Goal: Task Accomplishment & Management: Complete application form

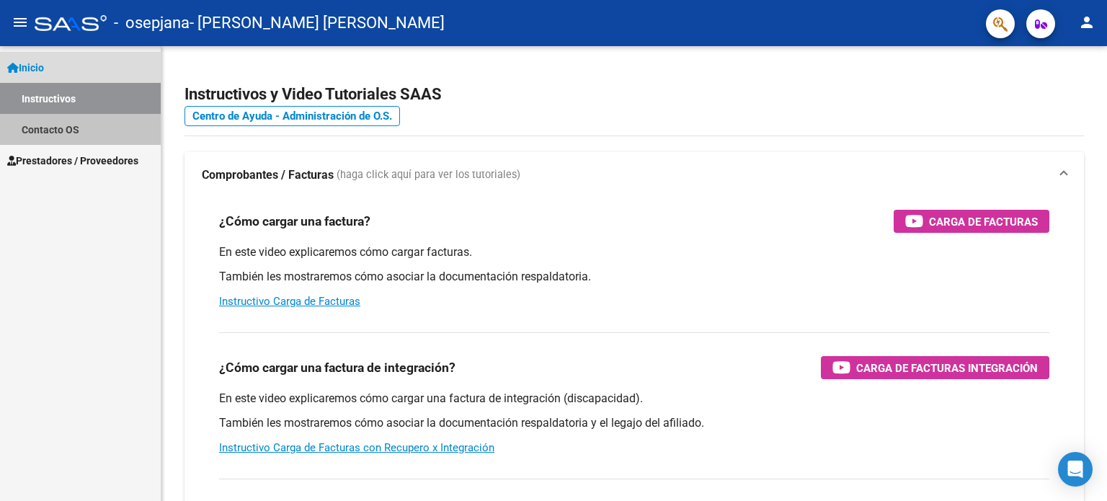
click at [76, 120] on link "Contacto OS" at bounding box center [80, 129] width 161 height 31
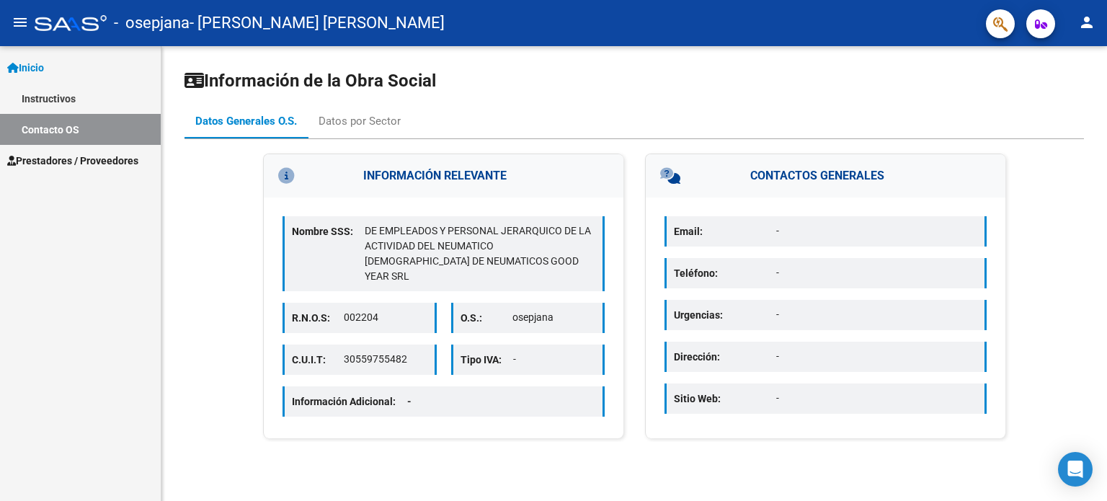
click at [112, 166] on span "Prestadores / Proveedores" at bounding box center [72, 161] width 131 height 16
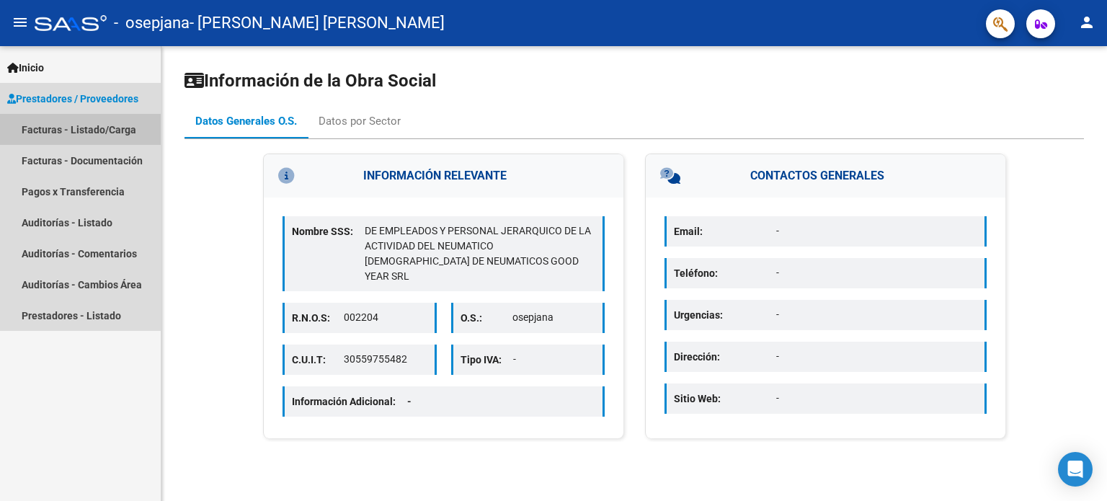
click at [136, 132] on link "Facturas - Listado/Carga" at bounding box center [80, 129] width 161 height 31
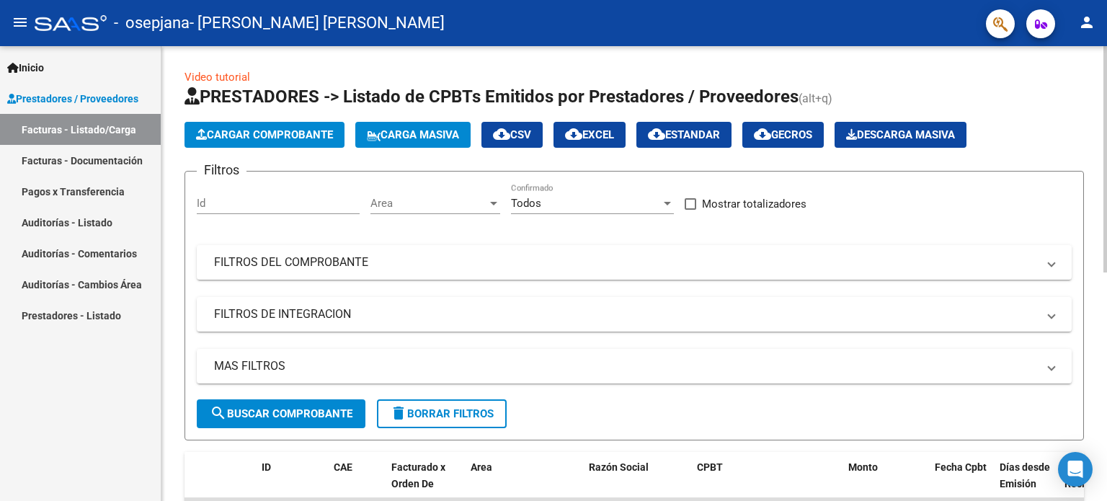
click at [328, 132] on span "Cargar Comprobante" at bounding box center [264, 134] width 137 height 13
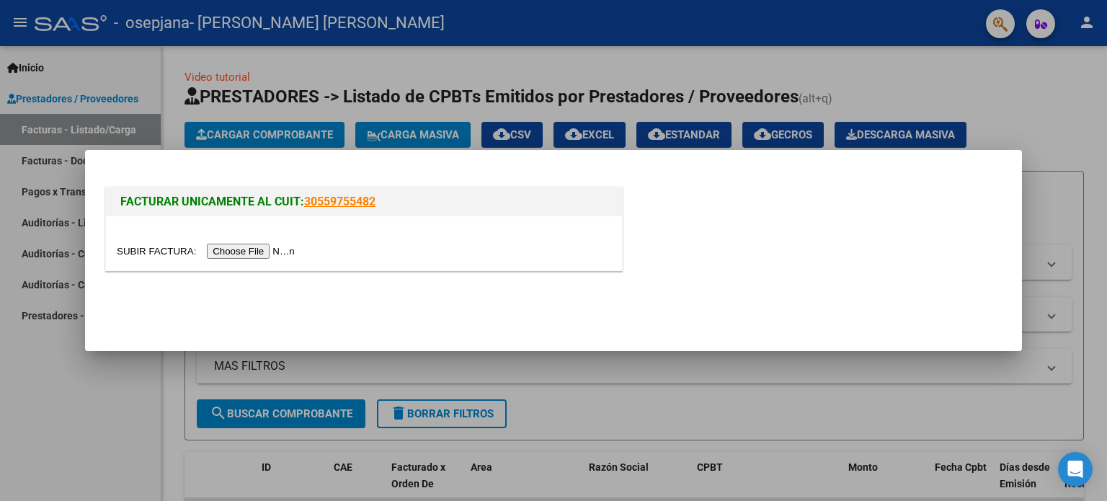
click at [236, 243] on div at bounding box center [364, 251] width 494 height 17
click at [248, 263] on div at bounding box center [364, 243] width 516 height 54
click at [271, 253] on input "file" at bounding box center [208, 251] width 182 height 15
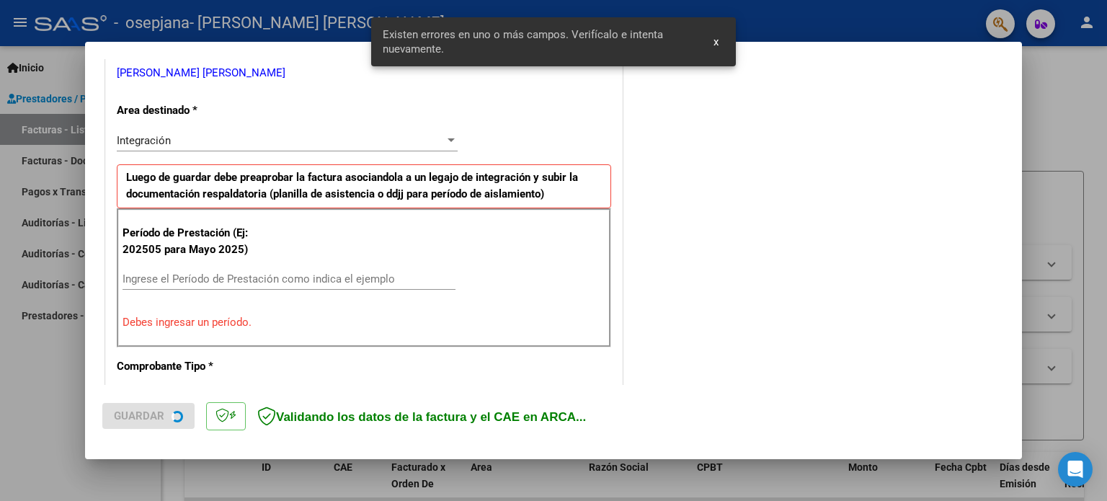
scroll to position [311, 0]
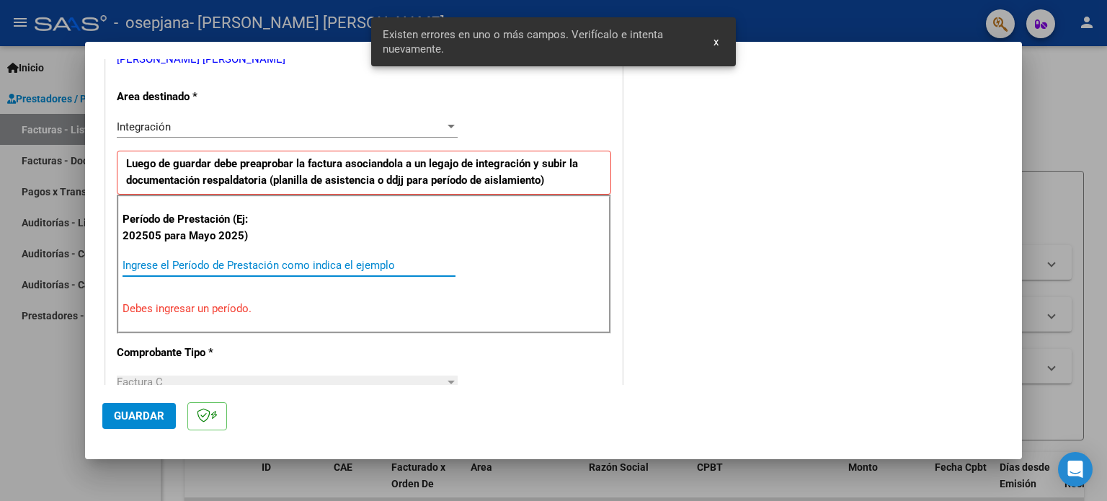
click at [229, 261] on input "Ingrese el Período de Prestación como indica el ejemplo" at bounding box center [289, 265] width 333 height 13
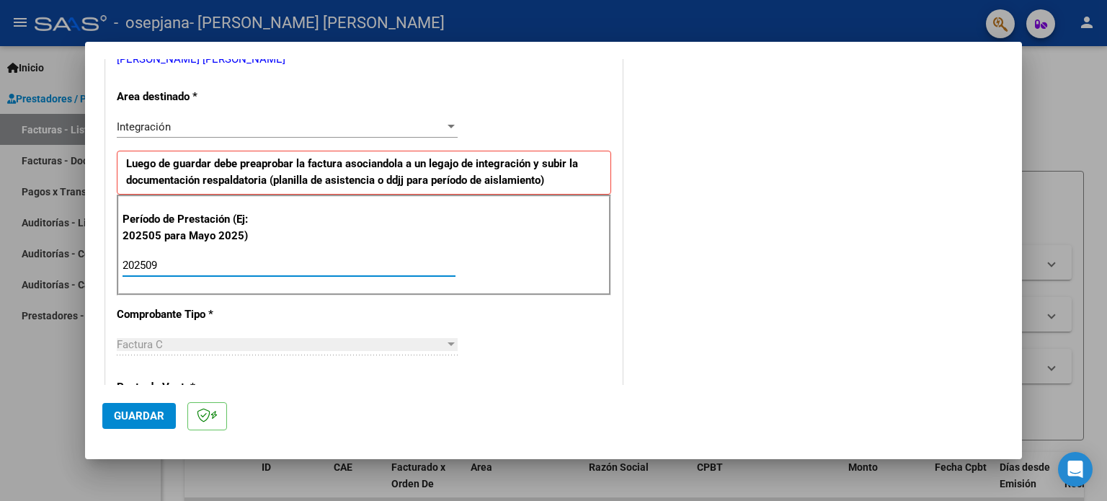
click at [229, 261] on input "202509" at bounding box center [289, 265] width 333 height 13
type input "202509"
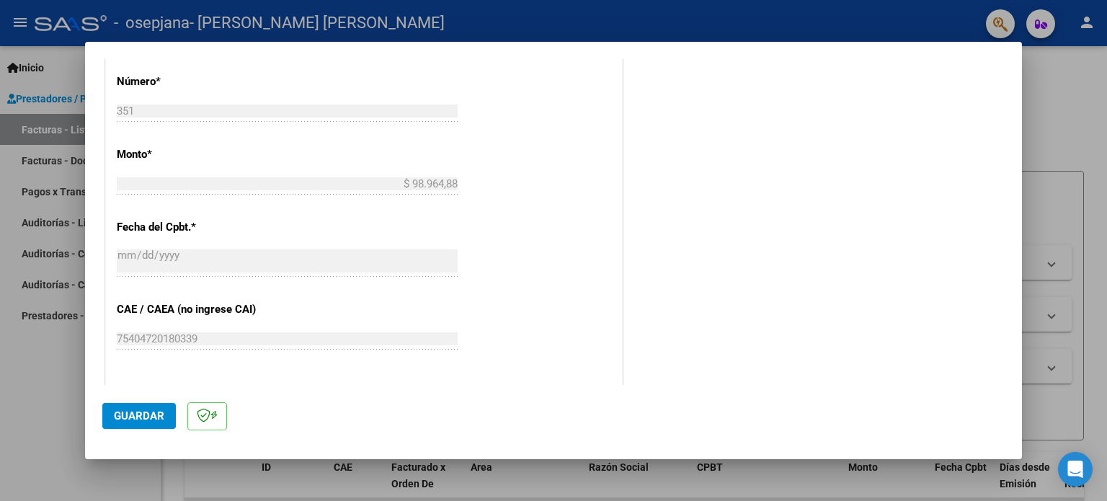
scroll to position [941, 0]
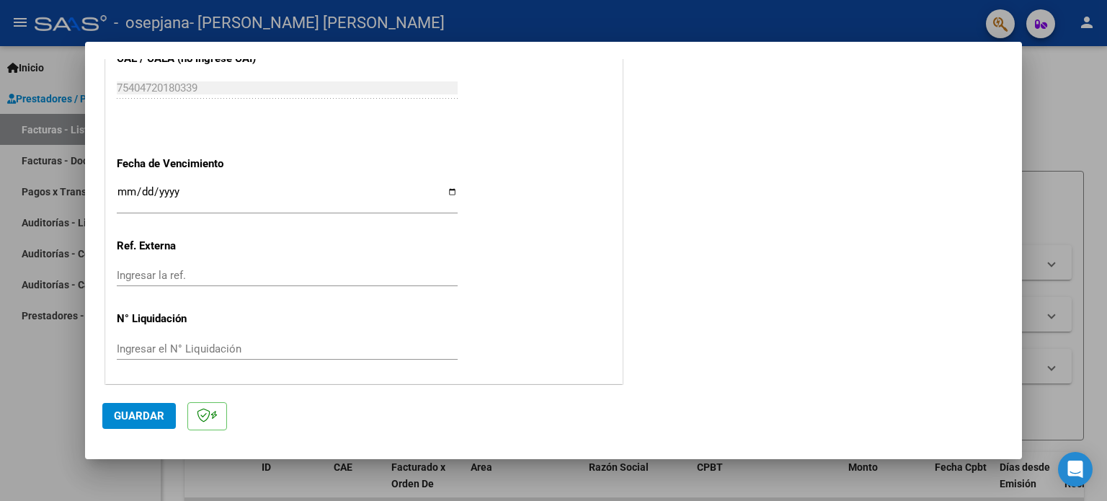
click at [445, 192] on input "Ingresar la fecha" at bounding box center [287, 197] width 341 height 23
click at [441, 186] on input "Ingresar la fecha" at bounding box center [287, 197] width 341 height 23
click at [448, 192] on input "Ingresar la fecha" at bounding box center [287, 197] width 341 height 23
type input "2025-10-05"
click at [141, 425] on button "Guardar" at bounding box center [139, 416] width 74 height 26
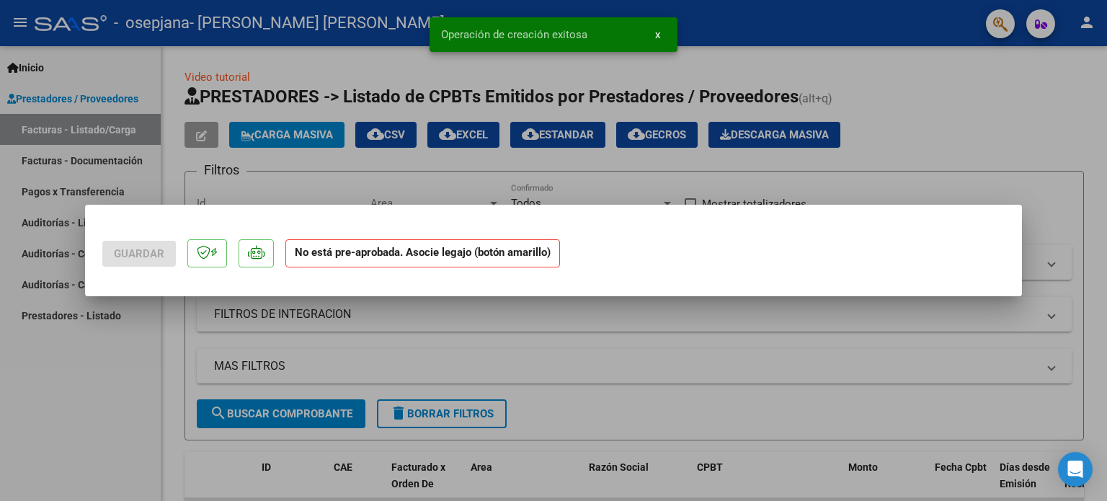
scroll to position [0, 0]
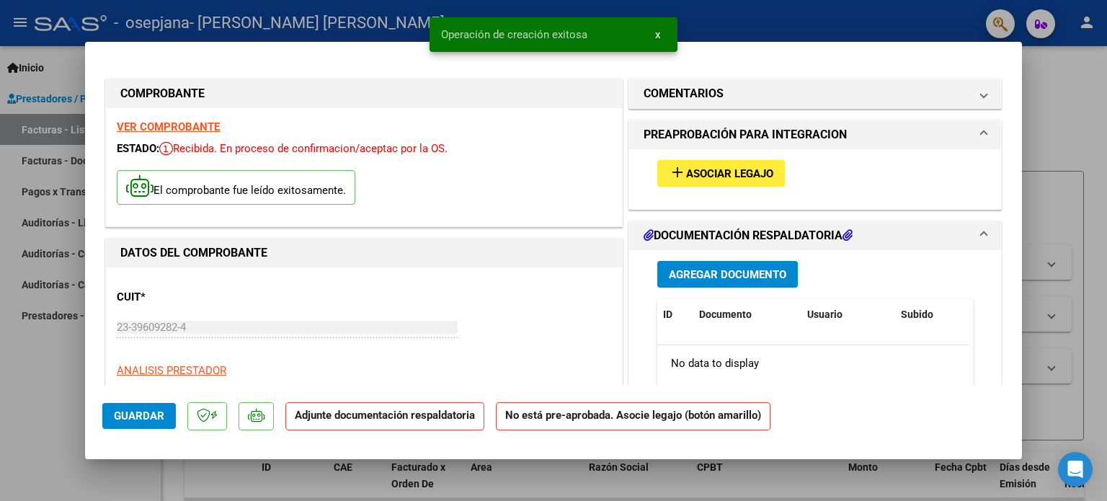
click at [686, 178] on span "Asociar Legajo" at bounding box center [729, 173] width 87 height 13
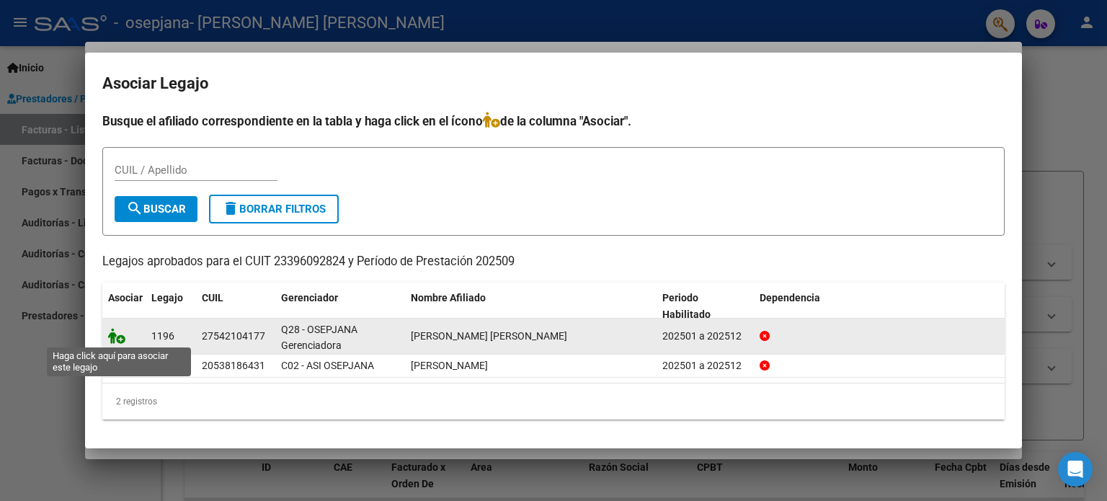
click at [118, 336] on icon at bounding box center [116, 336] width 17 height 16
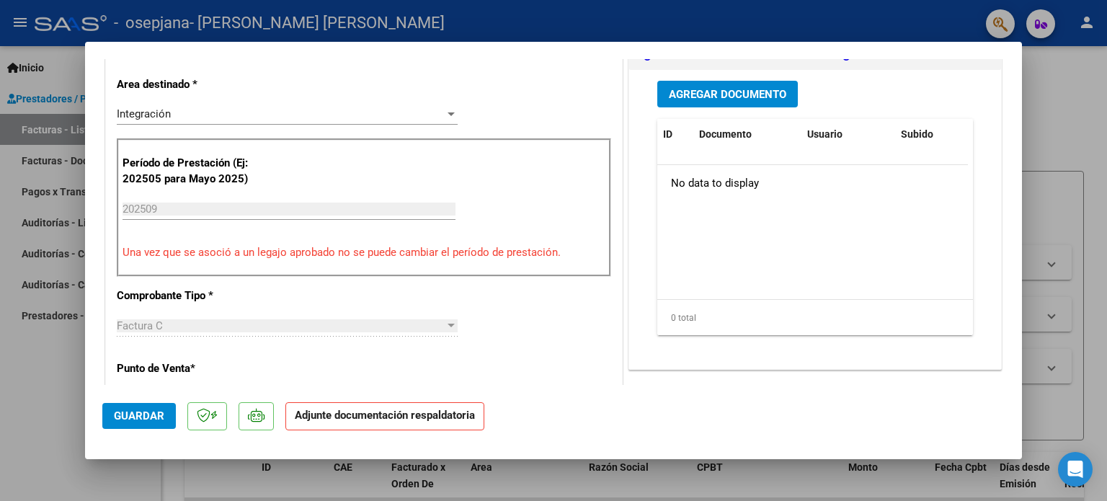
scroll to position [375, 0]
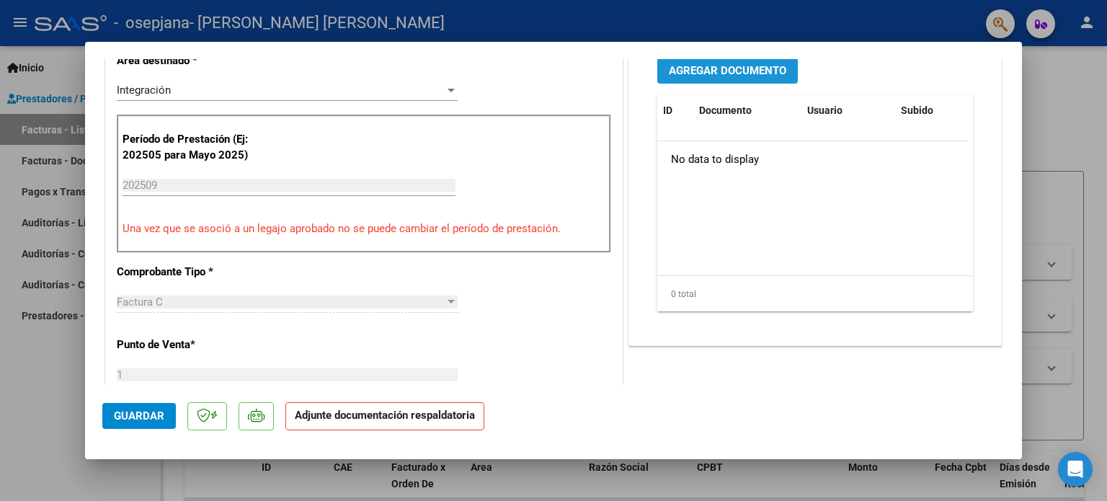
click at [727, 63] on span "Agregar Documento" at bounding box center [727, 69] width 117 height 13
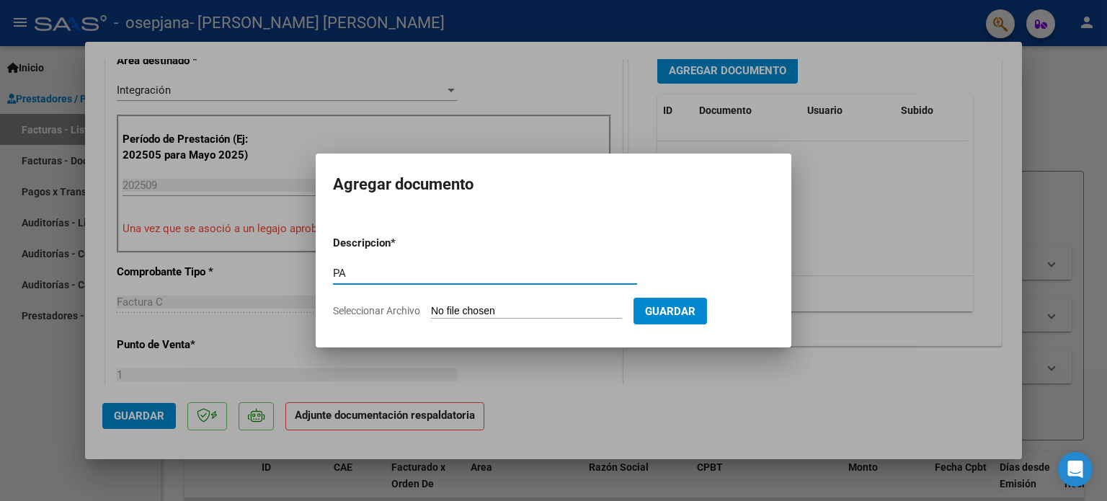
type input "PA"
click at [513, 307] on input "Seleccionar Archivo" at bounding box center [526, 312] width 191 height 14
type input "C:\fakepath\PA ALONDRA.pdf"
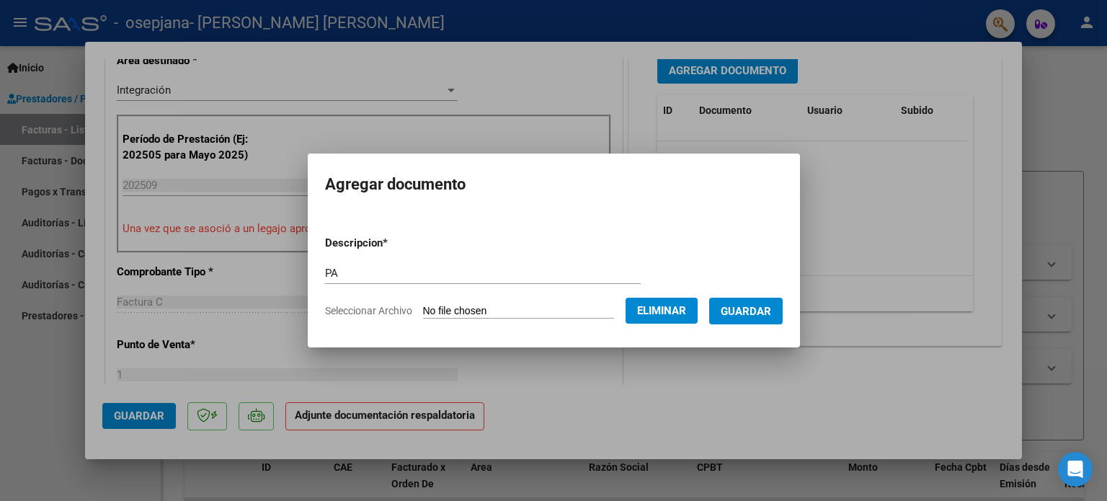
click at [758, 316] on span "Guardar" at bounding box center [746, 311] width 50 height 13
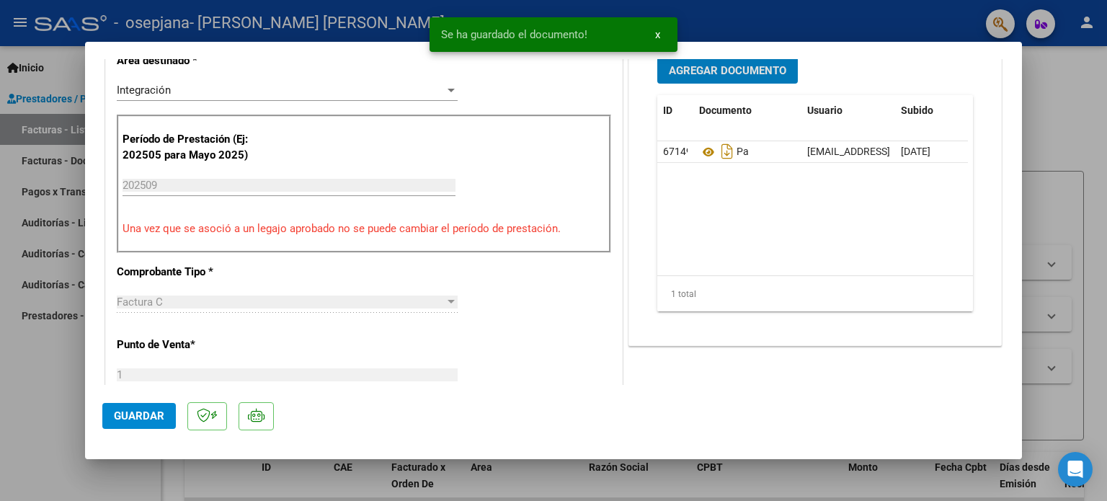
scroll to position [371, 0]
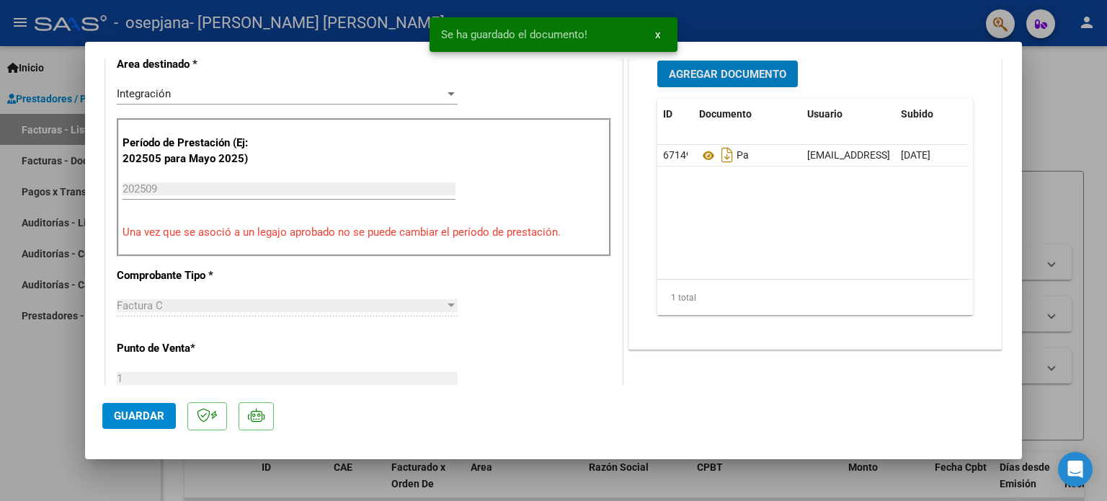
click at [728, 69] on span "Agregar Documento" at bounding box center [727, 74] width 117 height 13
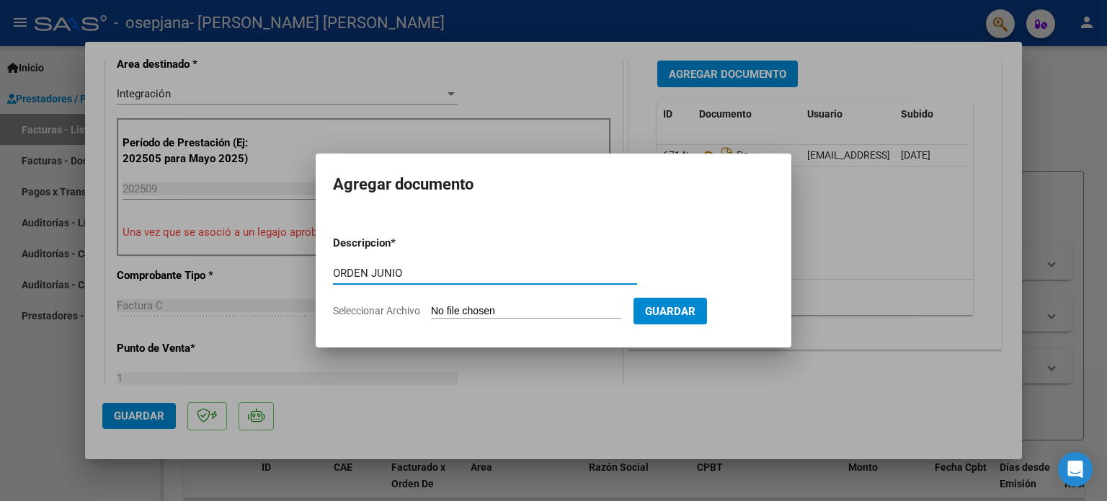
type input "ORDEN JUNIO"
click at [464, 314] on input "Seleccionar Archivo" at bounding box center [526, 312] width 191 height 14
type input "C:\fakepath\orden pago junio.pdf"
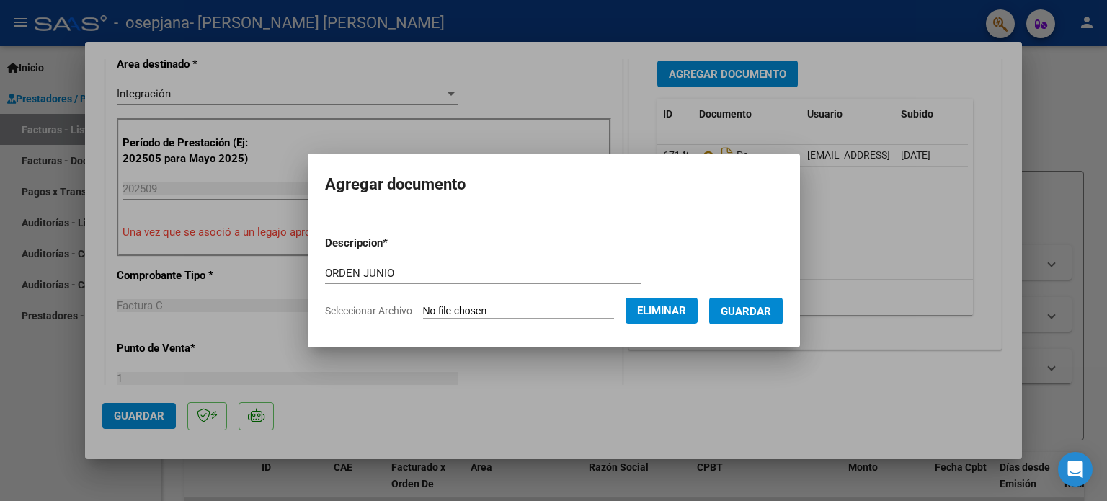
click at [751, 311] on span "Guardar" at bounding box center [746, 311] width 50 height 13
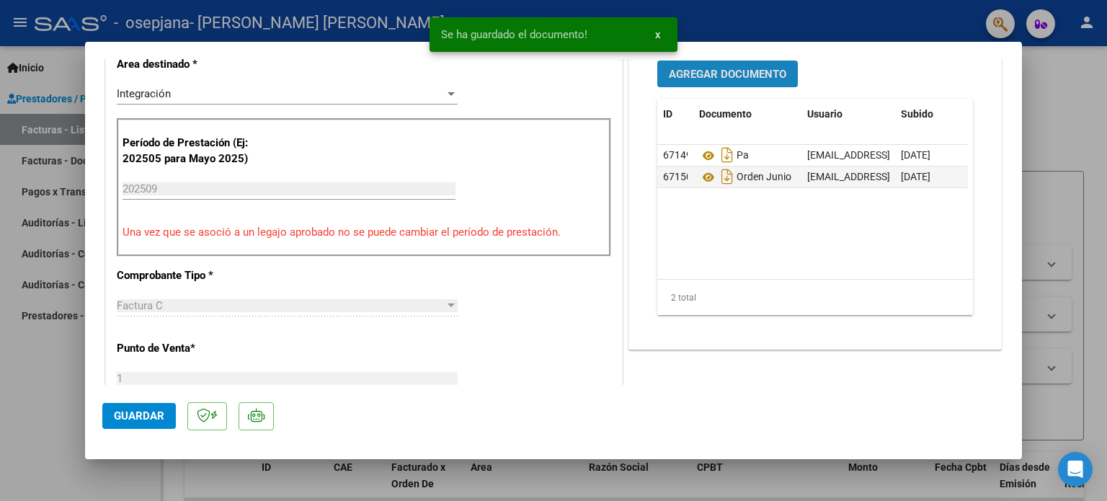
click at [724, 79] on span "Agregar Documento" at bounding box center [727, 74] width 117 height 13
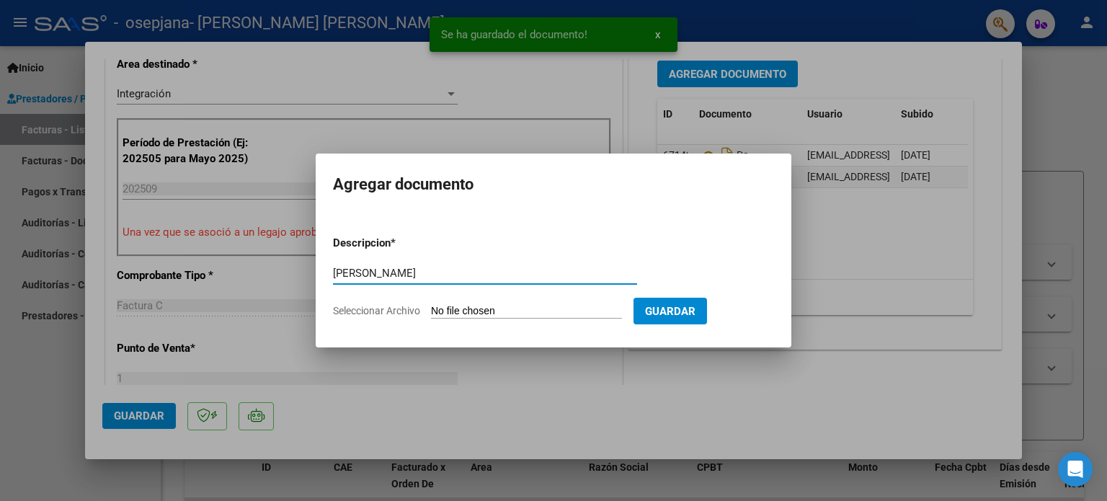
type input "ORDEN JULIO"
click at [565, 308] on input "Seleccionar Archivo" at bounding box center [526, 312] width 191 height 14
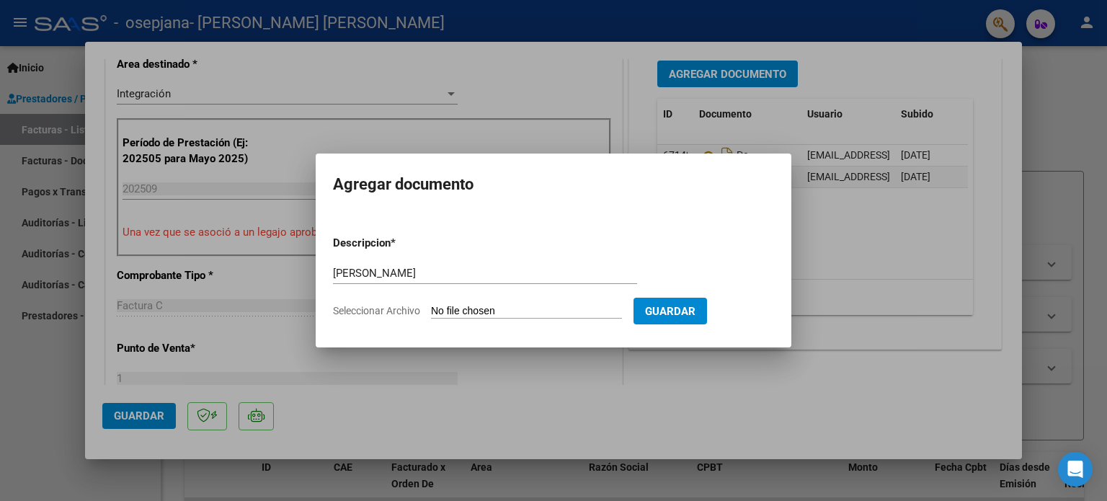
type input "C:\fakepath\orden pago julio.pdf"
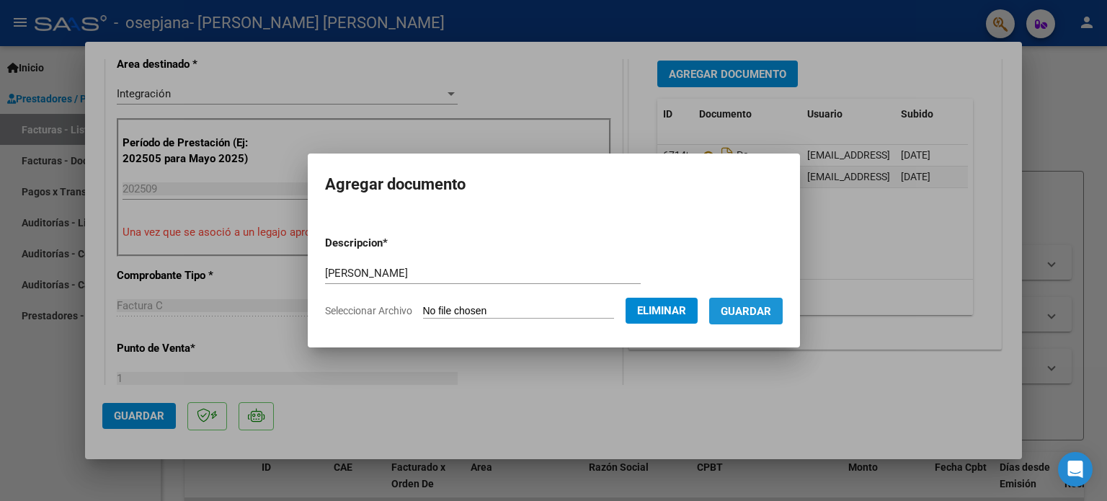
click at [771, 308] on span "Guardar" at bounding box center [746, 311] width 50 height 13
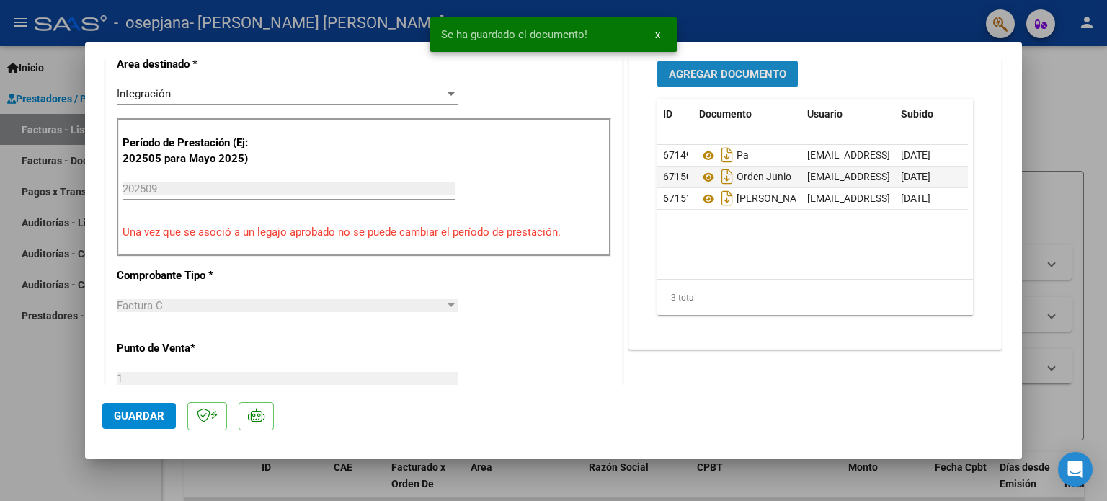
click at [716, 68] on span "Agregar Documento" at bounding box center [727, 74] width 117 height 13
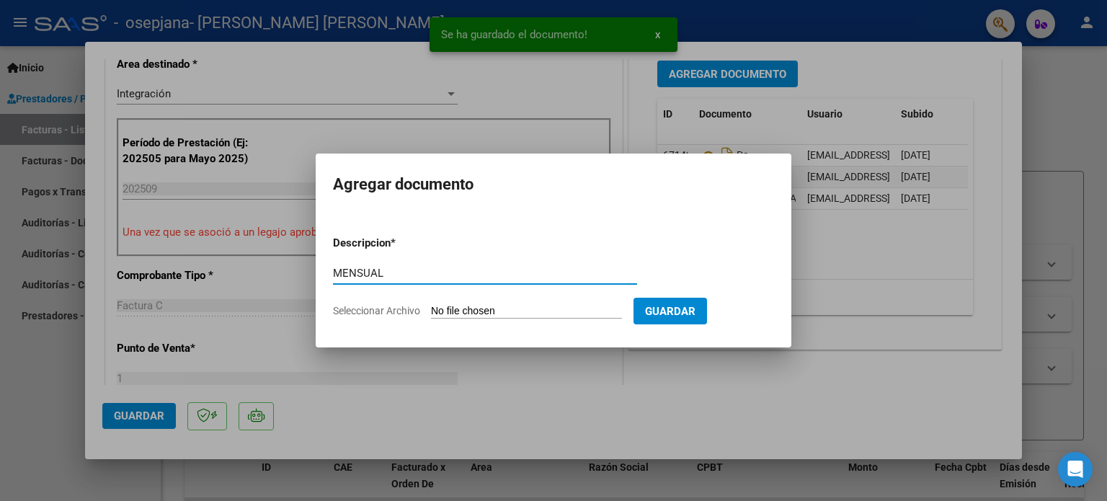
type input "MENSUAL"
click at [600, 314] on input "Seleccionar Archivo" at bounding box center [526, 312] width 191 height 14
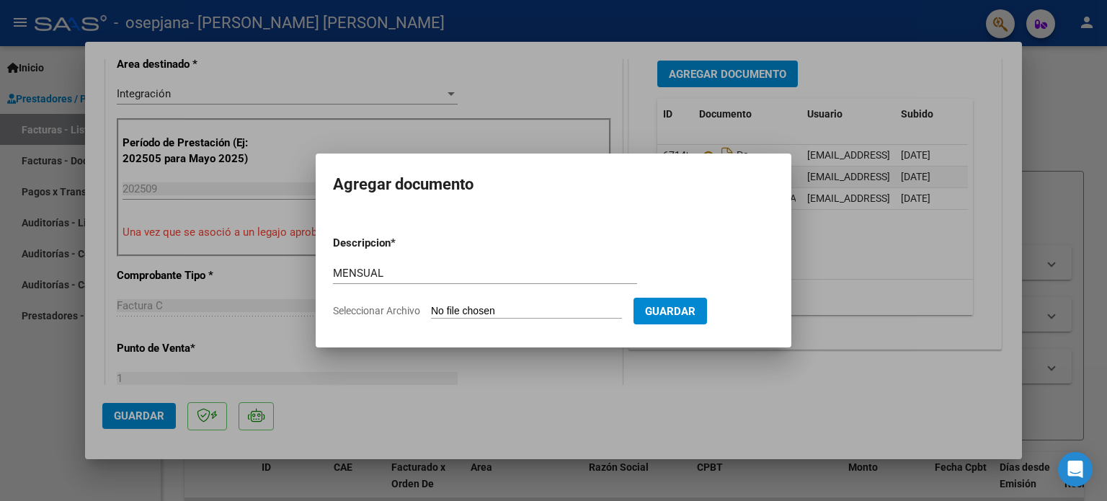
type input "C:\fakepath\mensual alondra.pdf"
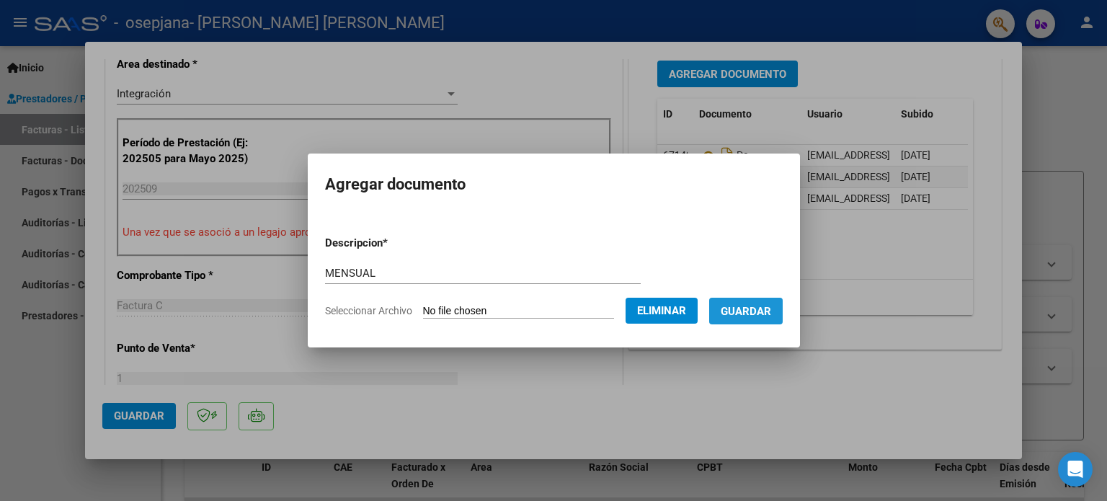
click at [764, 308] on span "Guardar" at bounding box center [746, 311] width 50 height 13
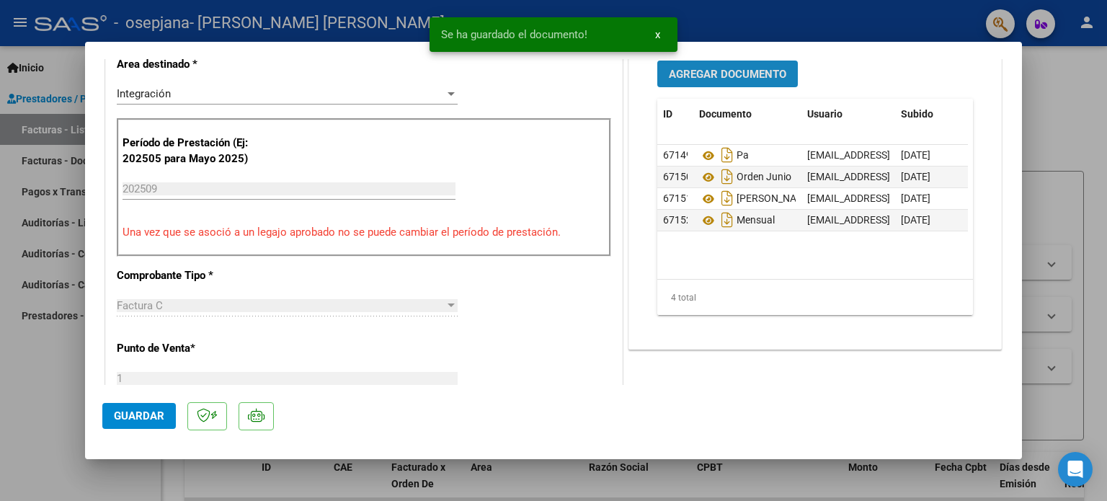
click at [719, 68] on span "Agregar Documento" at bounding box center [727, 74] width 117 height 13
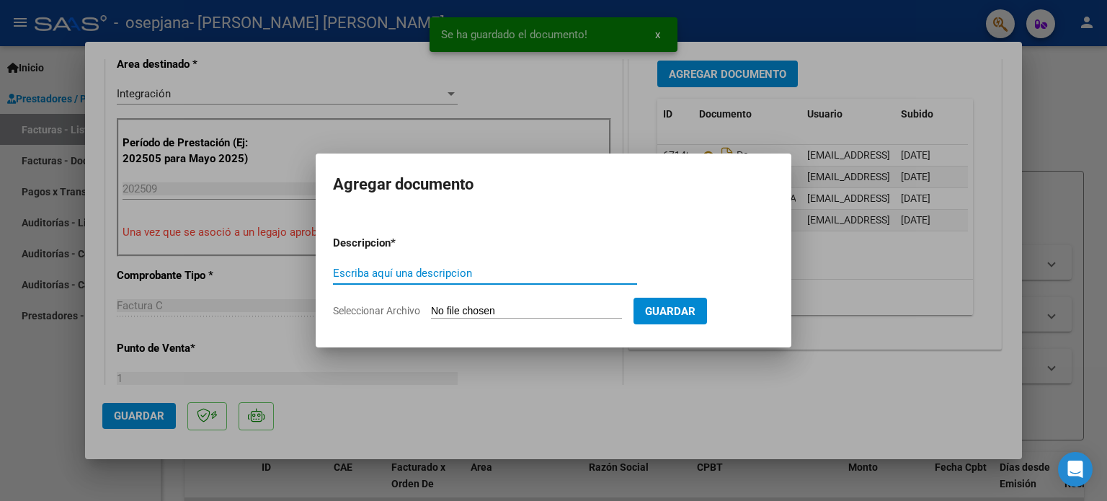
click at [455, 277] on input "Escriba aquí una descripcion" at bounding box center [485, 273] width 304 height 13
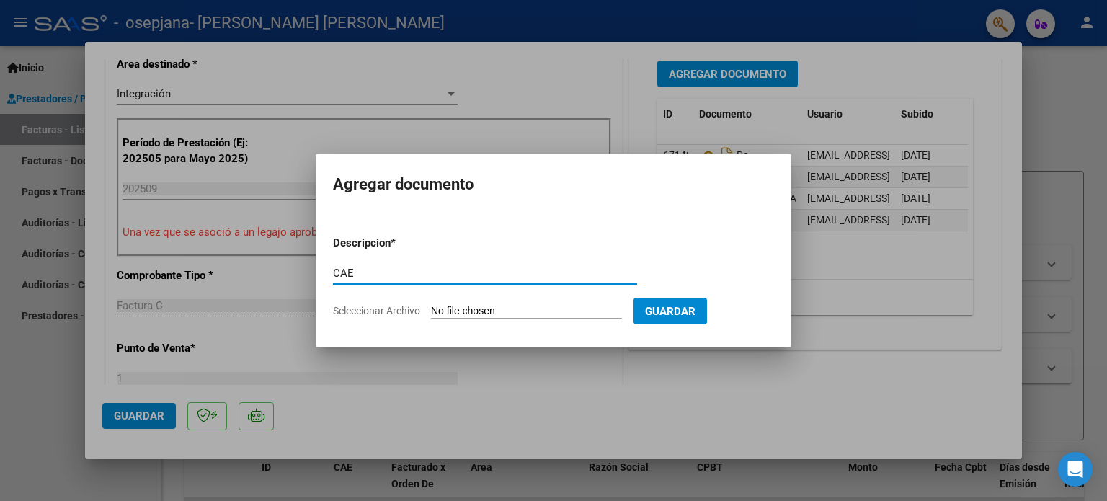
type input "CAE"
click at [476, 311] on input "Seleccionar Archivo" at bounding box center [526, 312] width 191 height 14
type input "C:\fakepath\Screenshot_20251005_125719_Chrome.jpg"
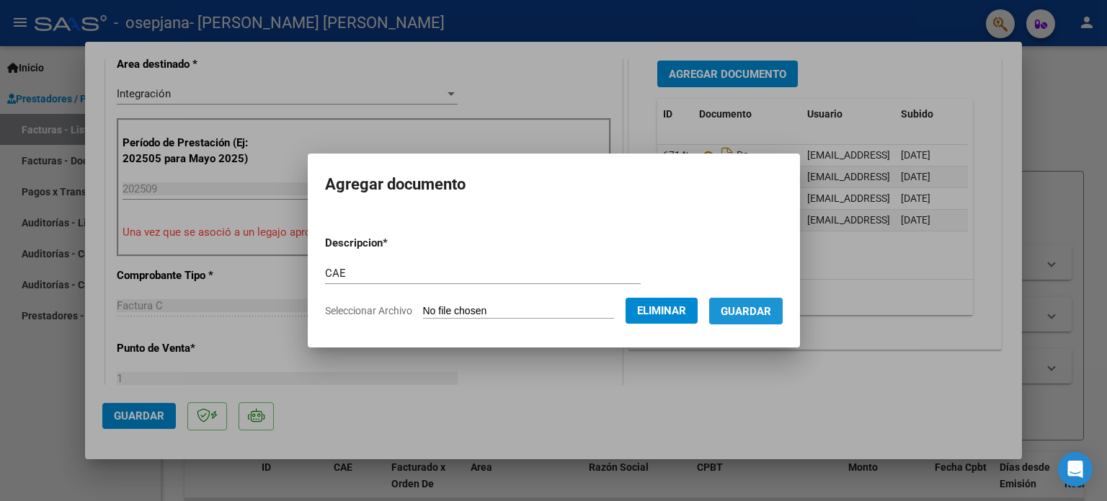
click at [762, 313] on span "Guardar" at bounding box center [746, 311] width 50 height 13
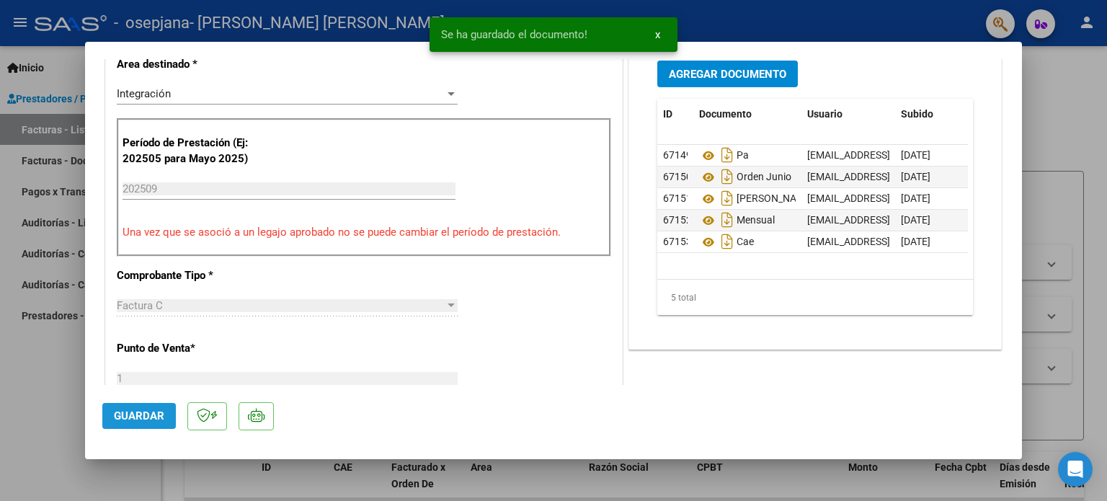
click at [139, 415] on span "Guardar" at bounding box center [139, 415] width 50 height 13
click at [1090, 112] on div at bounding box center [553, 250] width 1107 height 501
type input "$ 0,00"
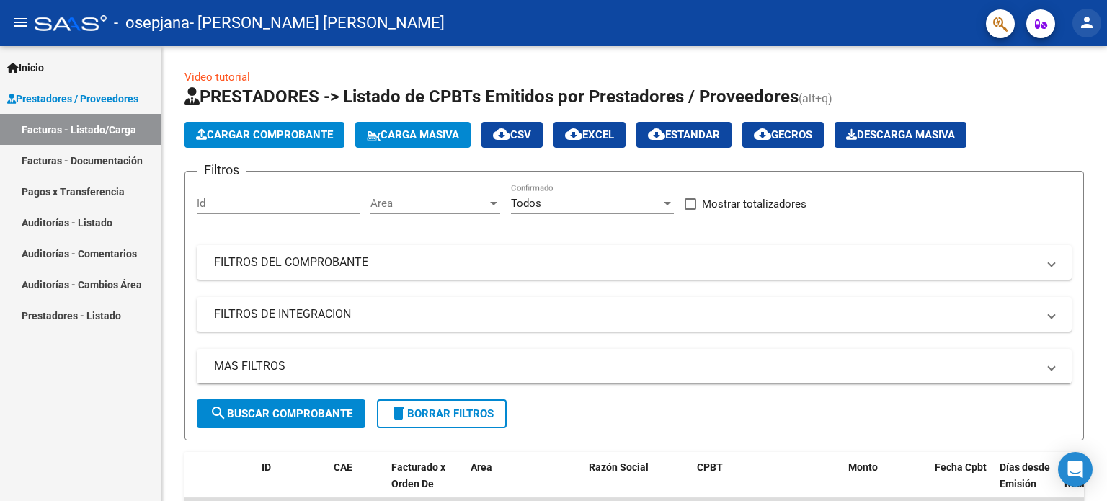
click at [1083, 19] on mat-icon "person" at bounding box center [1086, 22] width 17 height 17
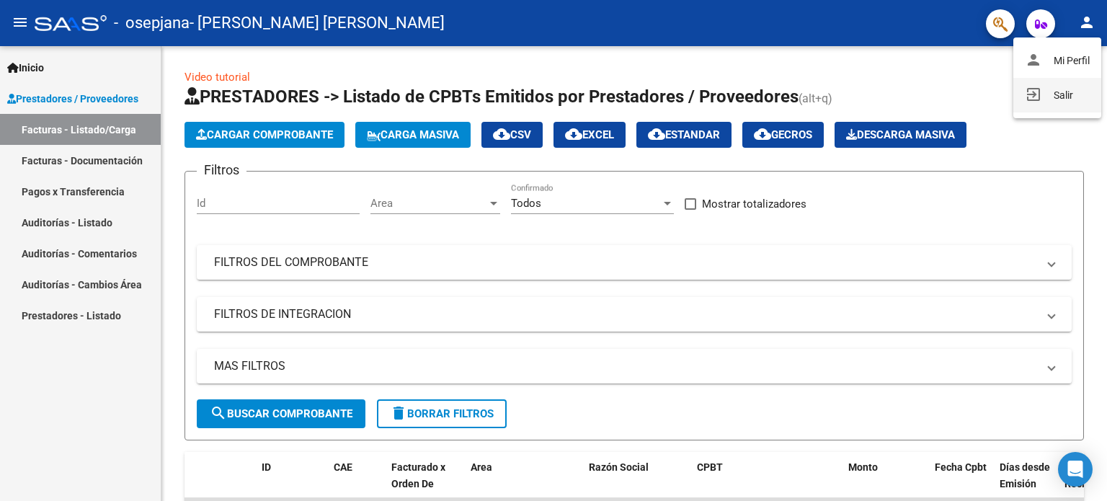
click at [1052, 100] on button "exit_to_app Salir" at bounding box center [1057, 95] width 88 height 35
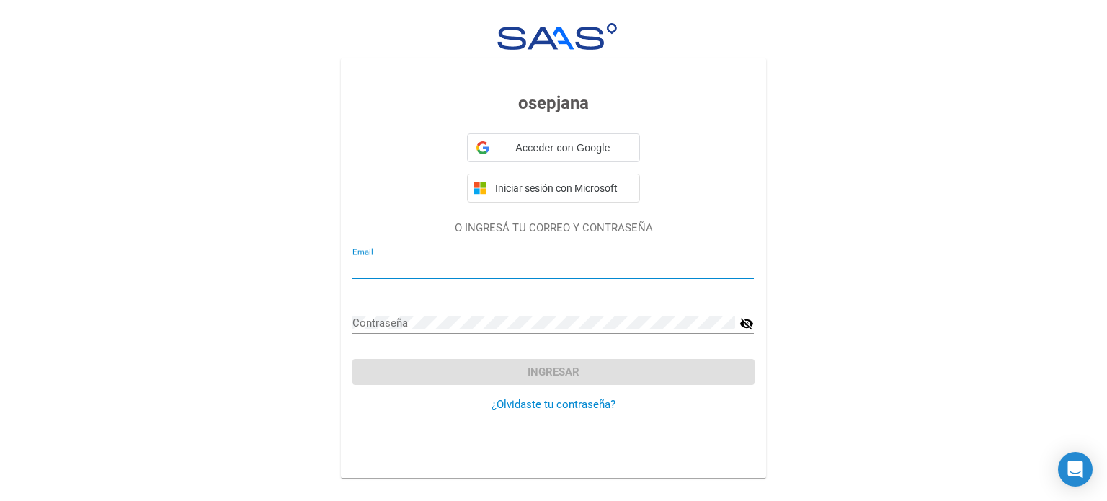
type input "vazquez96.karen@gmail.com"
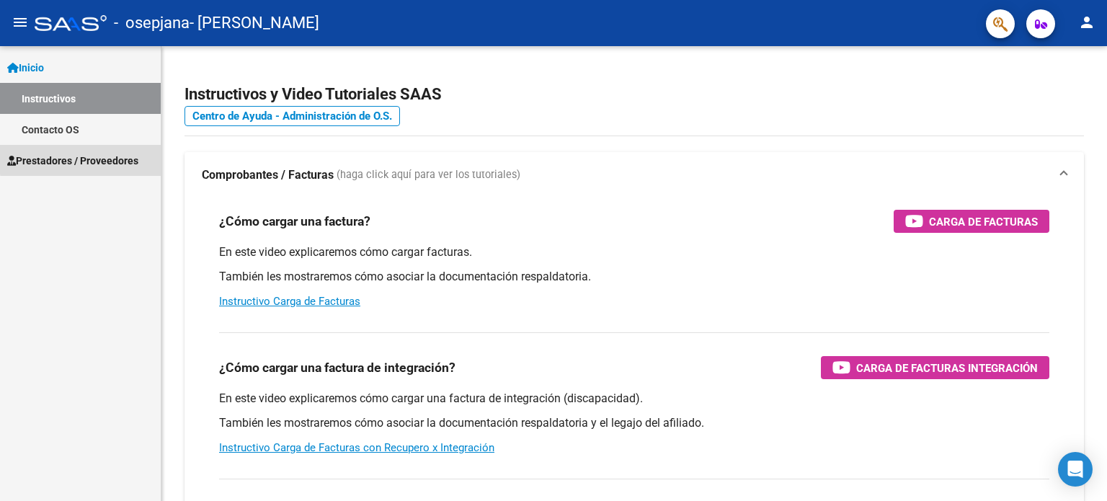
click at [97, 158] on span "Prestadores / Proveedores" at bounding box center [72, 161] width 131 height 16
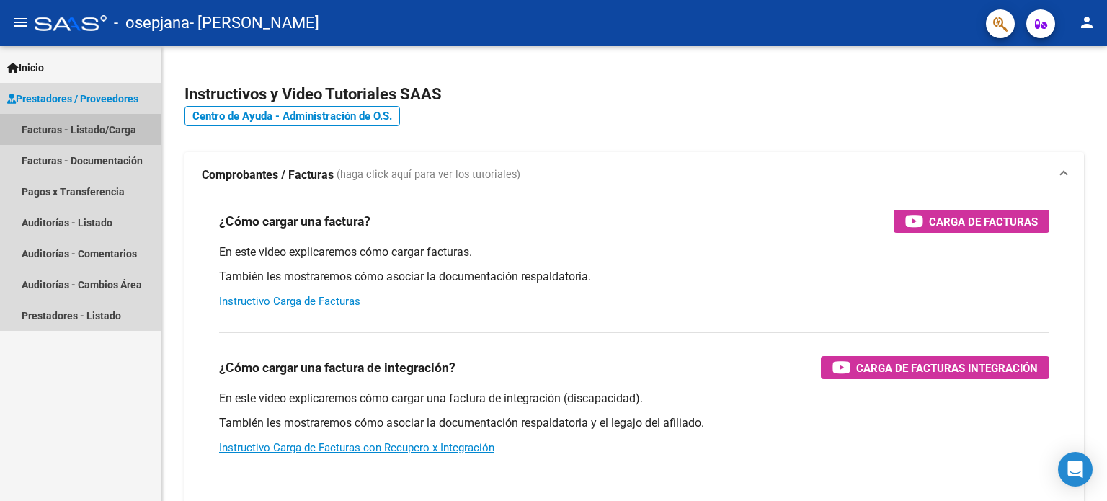
click at [118, 124] on link "Facturas - Listado/Carga" at bounding box center [80, 129] width 161 height 31
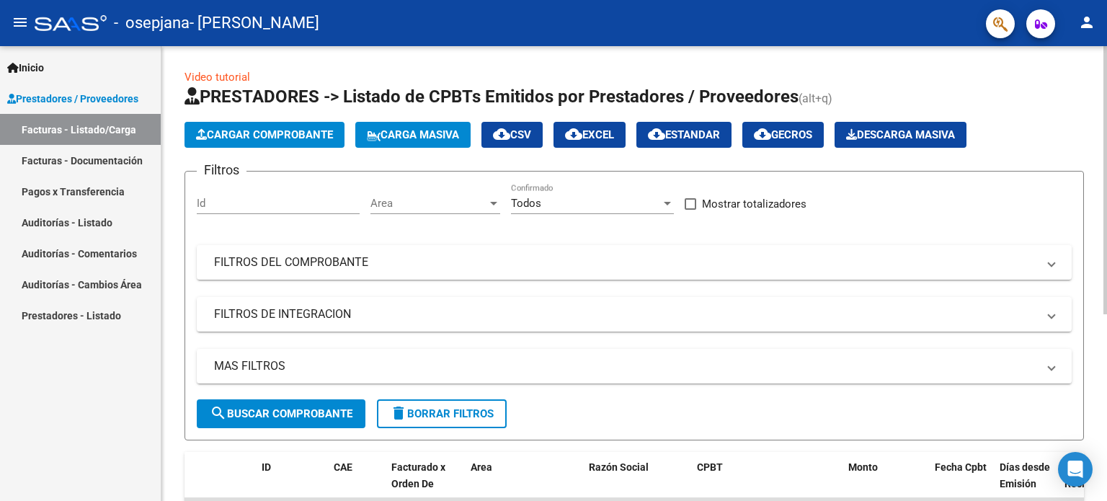
click at [293, 134] on span "Cargar Comprobante" at bounding box center [264, 134] width 137 height 13
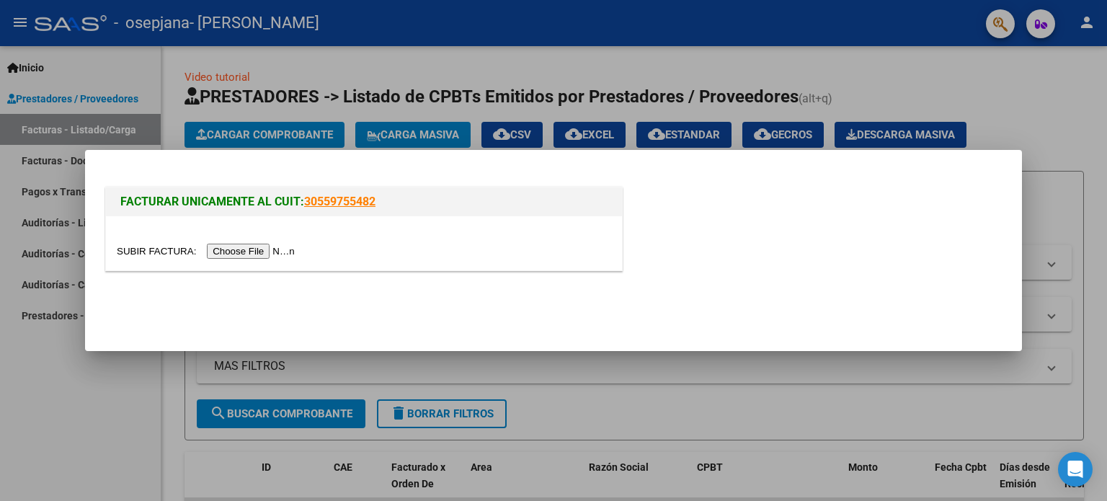
click at [287, 253] on input "file" at bounding box center [208, 251] width 182 height 15
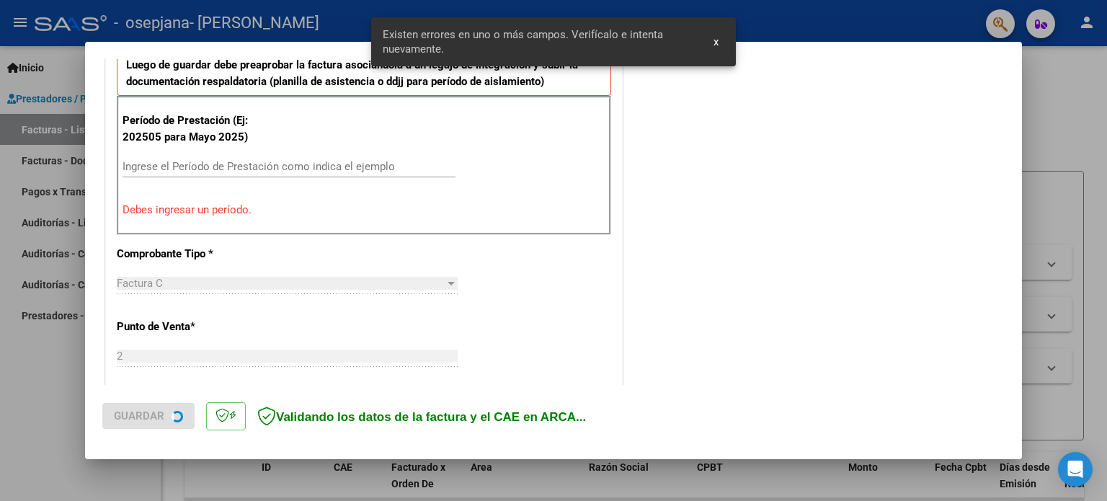
scroll to position [409, 0]
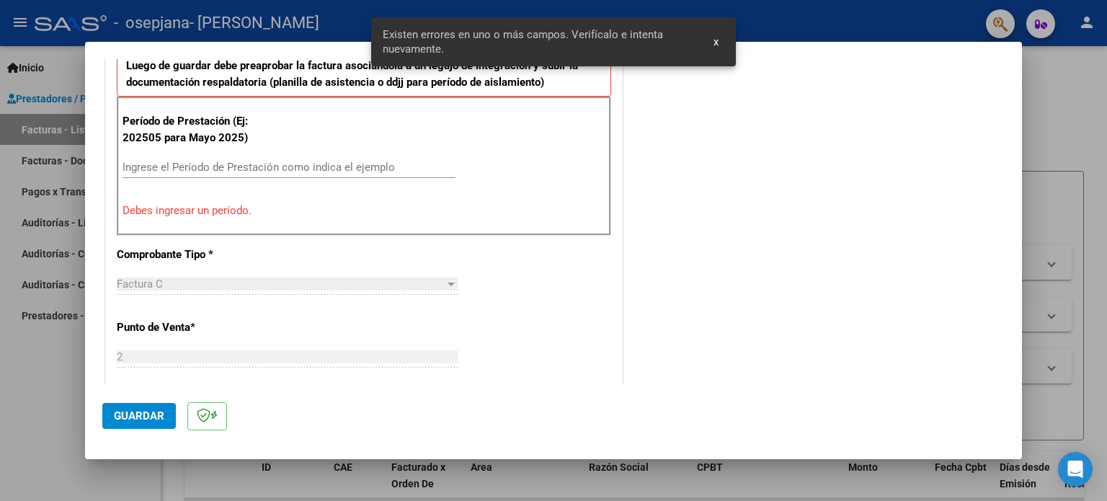
click at [254, 159] on div "Ingrese el Período de Prestación como indica el ejemplo" at bounding box center [289, 167] width 333 height 22
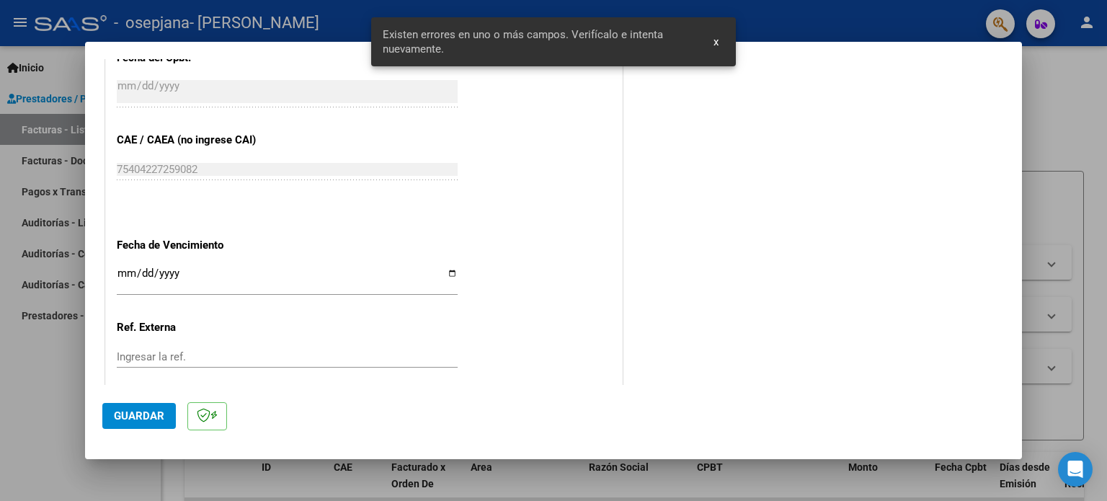
scroll to position [858, 0]
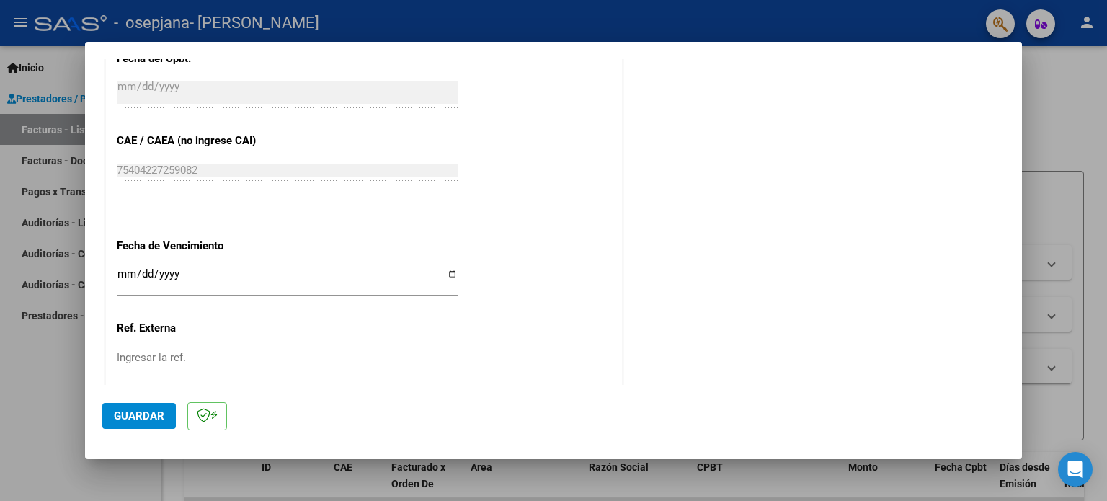
type input "202509"
click at [443, 279] on input "Ingresar la fecha" at bounding box center [287, 279] width 341 height 23
click at [447, 271] on input "Ingresar la fecha" at bounding box center [287, 279] width 341 height 23
type input "[DATE]"
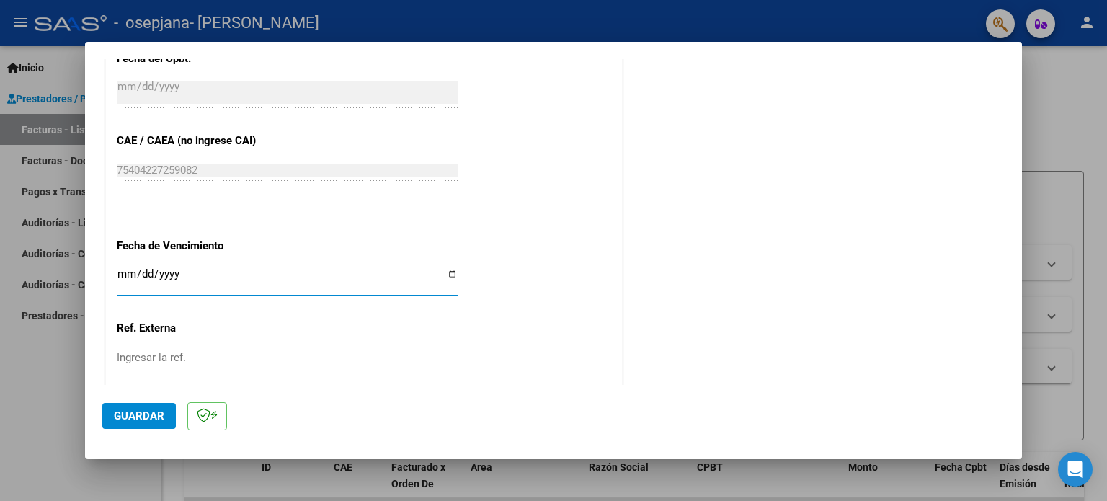
click at [128, 417] on span "Guardar" at bounding box center [139, 415] width 50 height 13
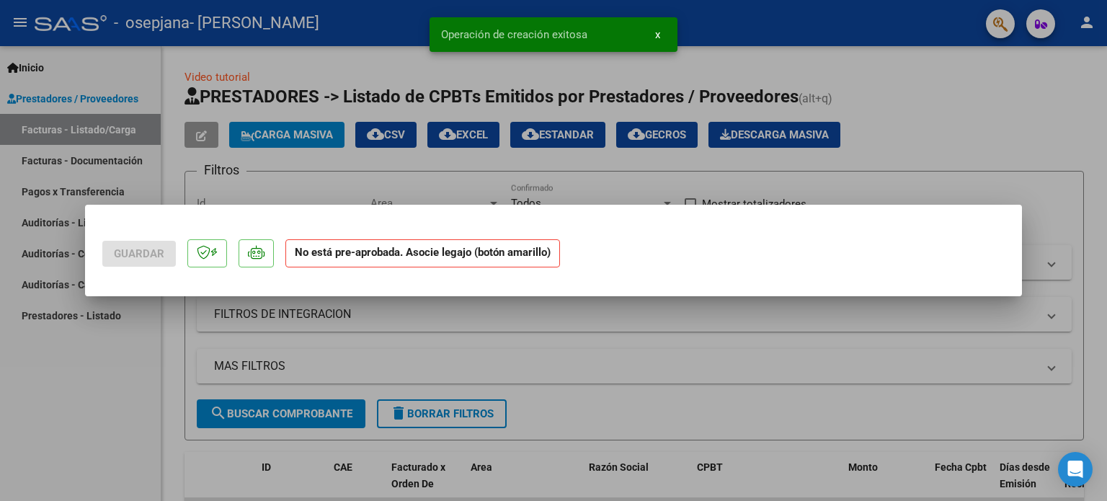
scroll to position [0, 0]
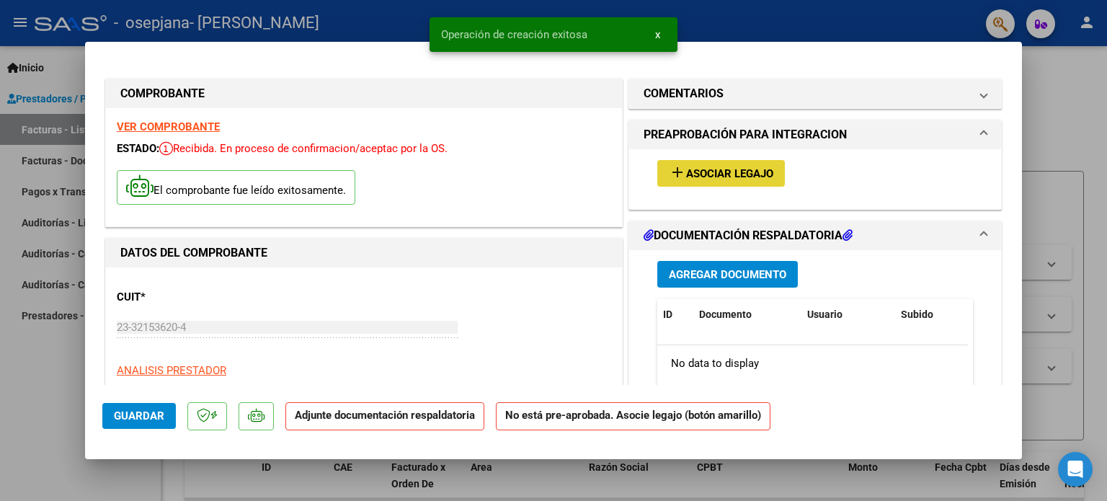
click at [757, 169] on span "Asociar Legajo" at bounding box center [729, 173] width 87 height 13
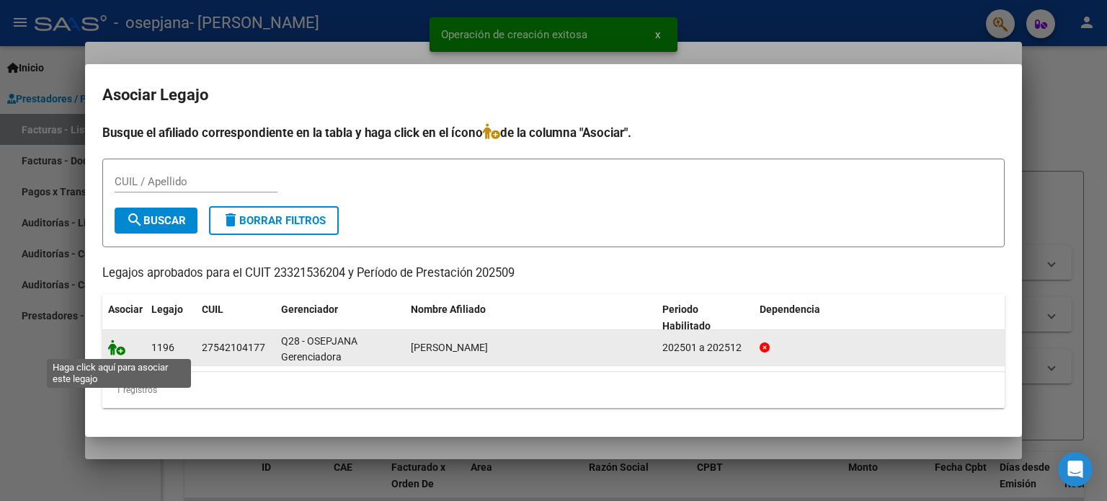
click at [112, 353] on icon at bounding box center [116, 347] width 17 height 16
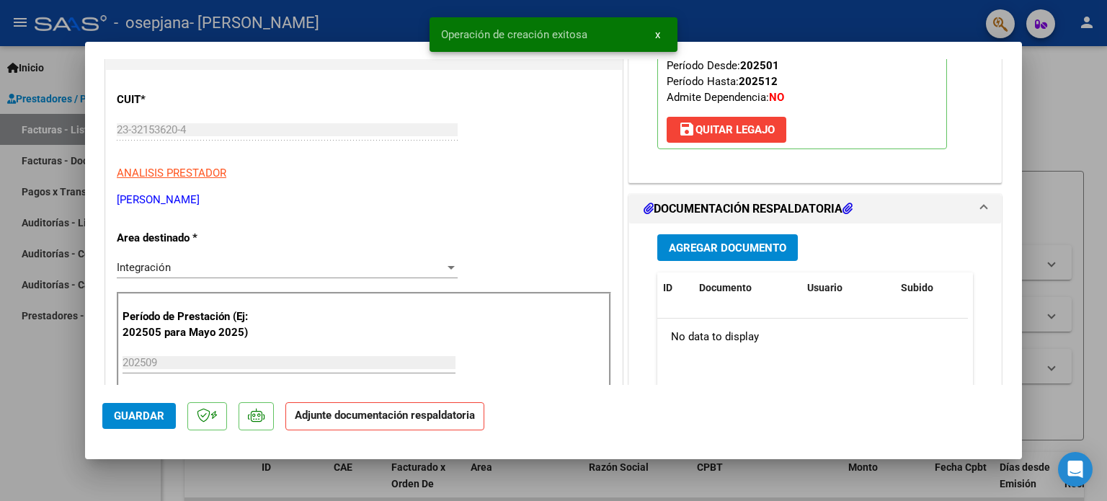
scroll to position [324, 0]
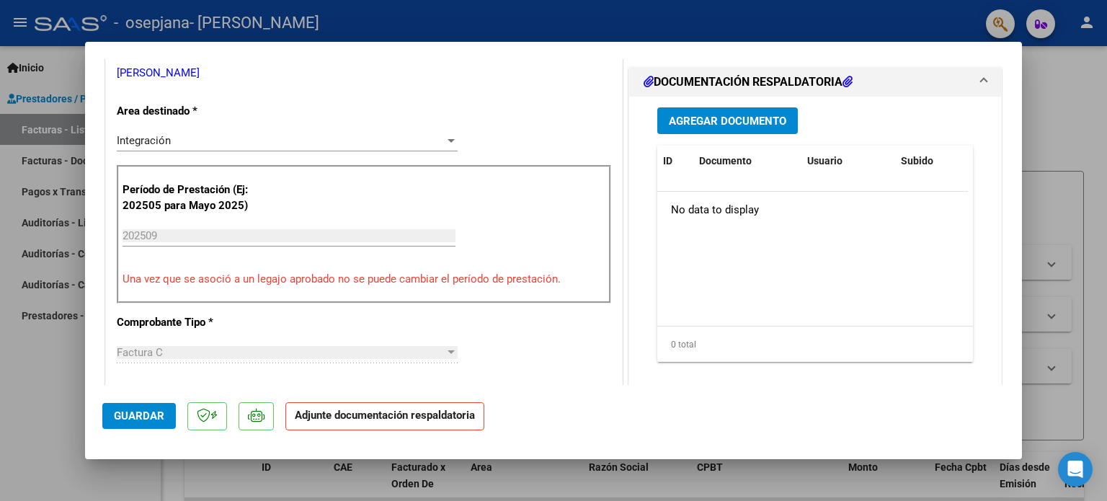
click at [728, 120] on span "Agregar Documento" at bounding box center [727, 121] width 117 height 13
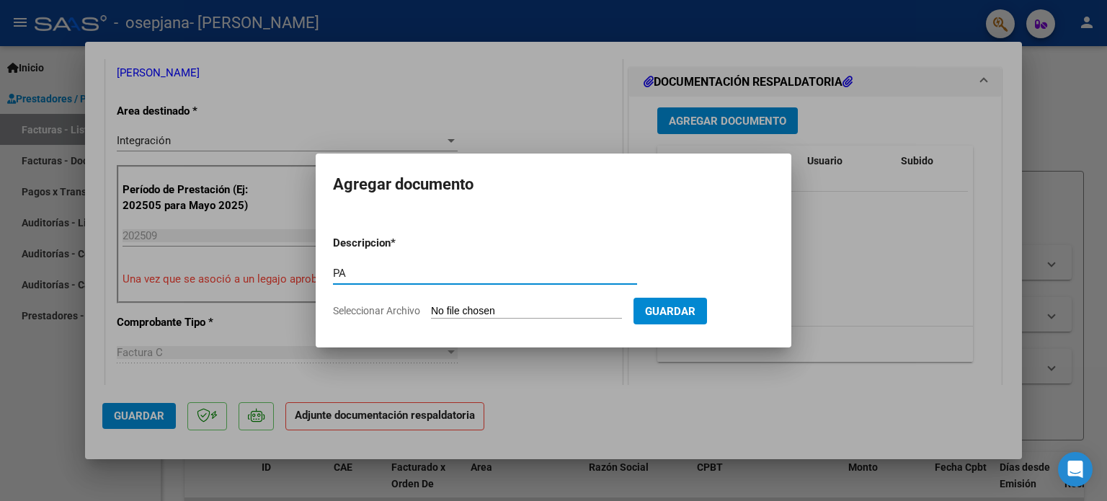
type input "PA"
click at [490, 308] on input "Seleccionar Archivo" at bounding box center [526, 312] width 191 height 14
type input "C:\fakepath\PA SEP.pdf"
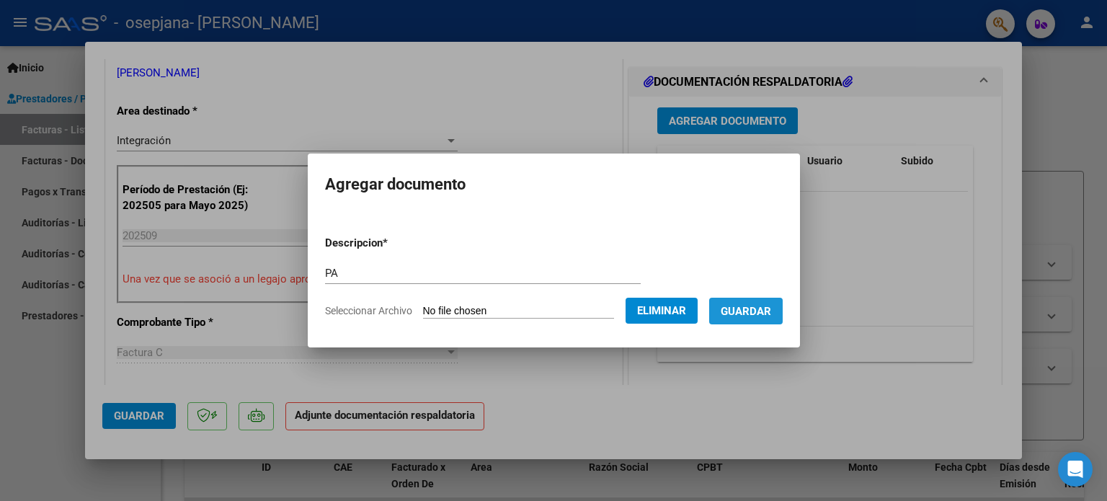
click at [771, 312] on span "Guardar" at bounding box center [746, 311] width 50 height 13
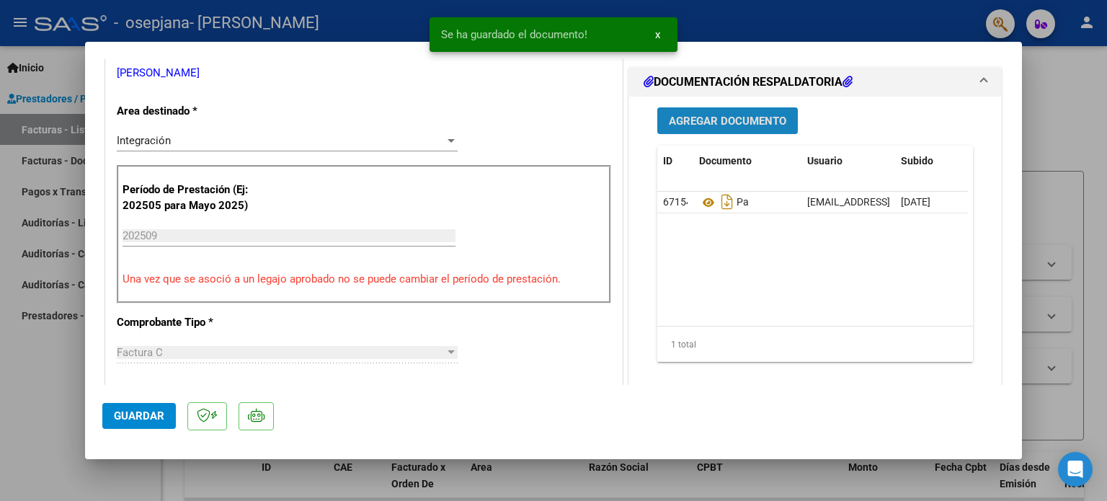
click at [722, 117] on span "Agregar Documento" at bounding box center [727, 121] width 117 height 13
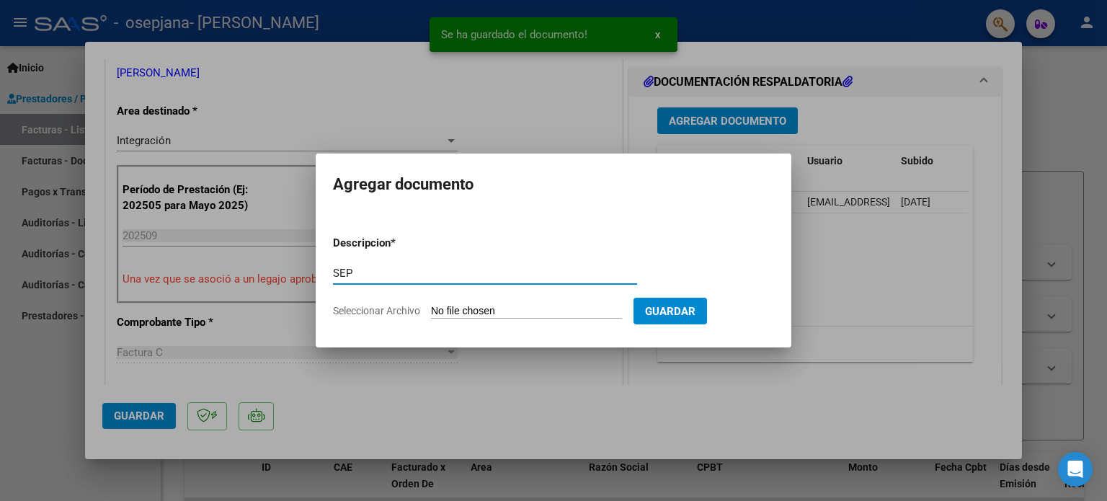
type input "SEP"
click at [503, 301] on form "Descripcion * SEP Escriba aquí una descripcion Seleccionar Archivo Guardar" at bounding box center [553, 276] width 441 height 105
click at [493, 306] on input "Seleccionar Archivo" at bounding box center [526, 312] width 191 height 14
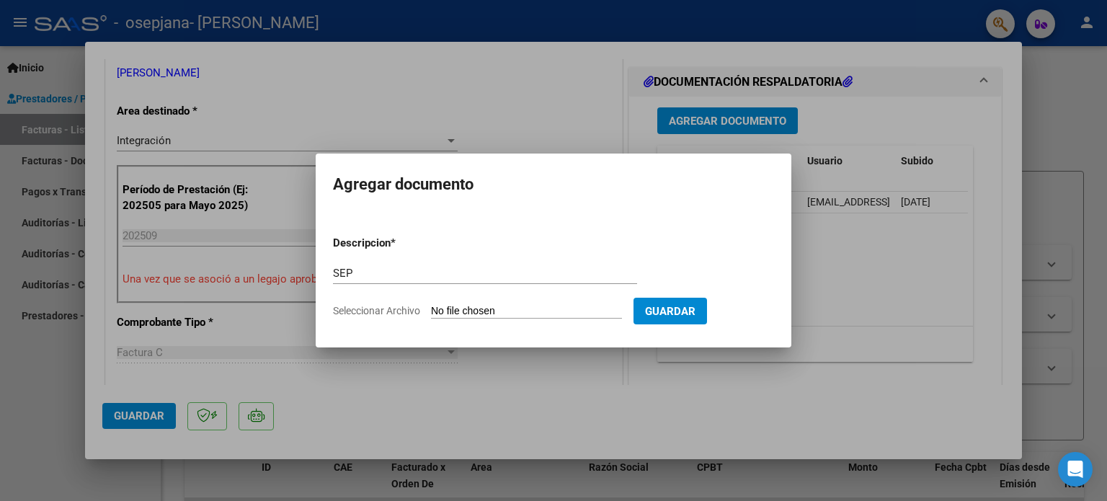
type input "C:\fakepath\Constatación de Comprobantes _ AFIP sep.pdf"
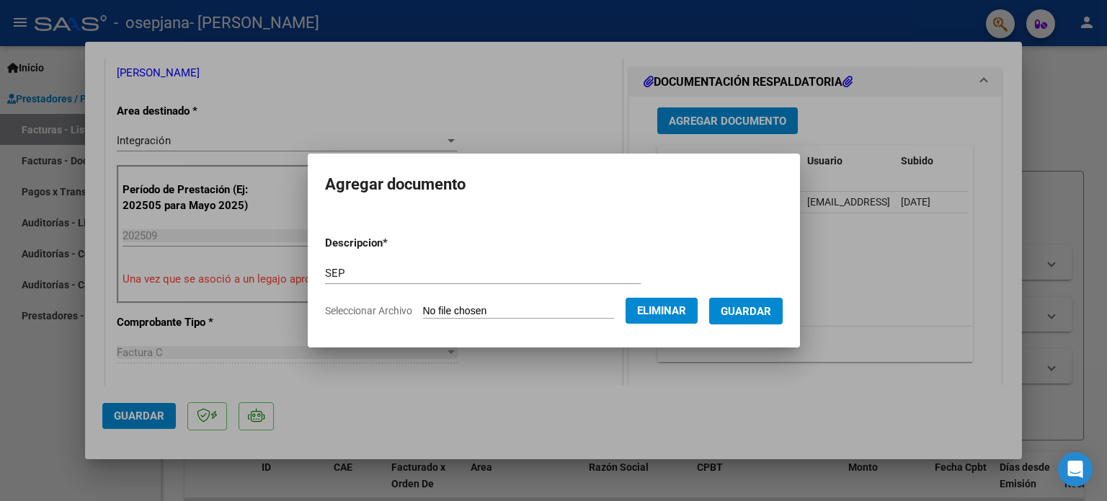
click at [419, 253] on form "Descripcion * SEP Escriba aquí una descripcion Seleccionar Archivo Eliminar Gua…" at bounding box center [554, 276] width 458 height 105
click at [427, 276] on input "SEP" at bounding box center [483, 273] width 316 height 13
type input "S"
type input "CAE"
click at [755, 305] on span "Guardar" at bounding box center [746, 311] width 50 height 13
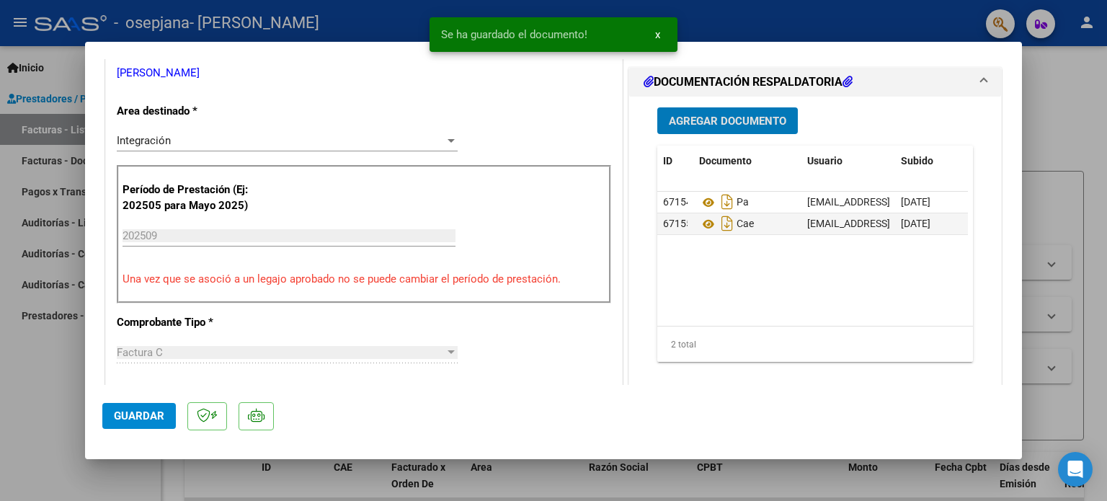
click at [716, 124] on span "Agregar Documento" at bounding box center [727, 121] width 117 height 13
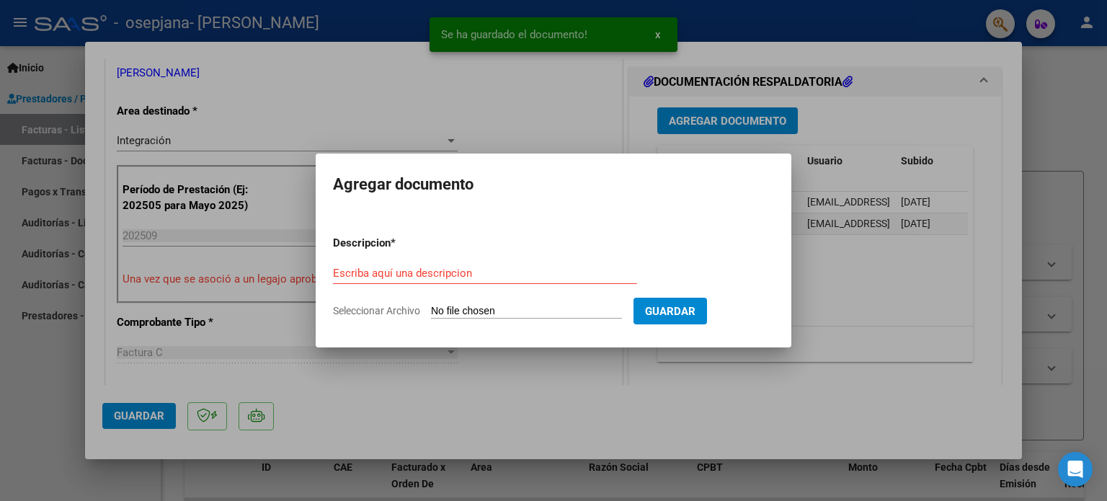
click at [518, 306] on input "Seleccionar Archivo" at bounding box center [526, 312] width 191 height 14
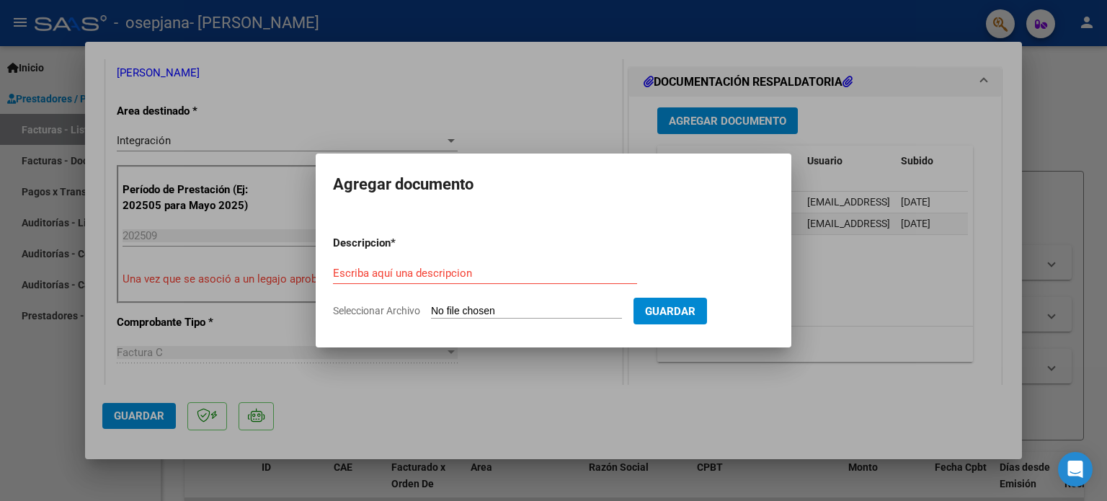
type input "C:\fakepath\recibo (6).pdf"
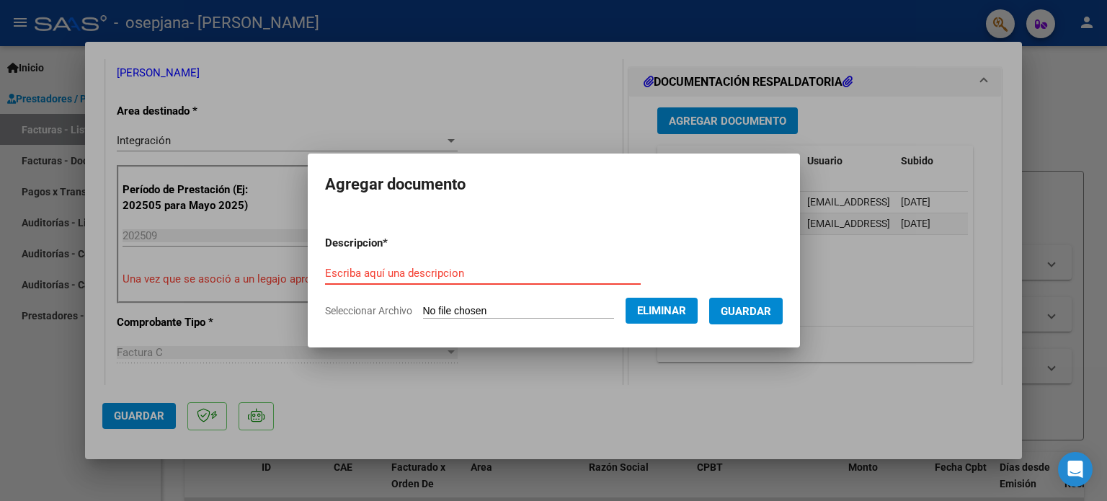
click at [432, 277] on input "Escriba aquí una descripcion" at bounding box center [483, 273] width 316 height 13
type input "RECIBO"
click at [764, 309] on span "Guardar" at bounding box center [746, 311] width 50 height 13
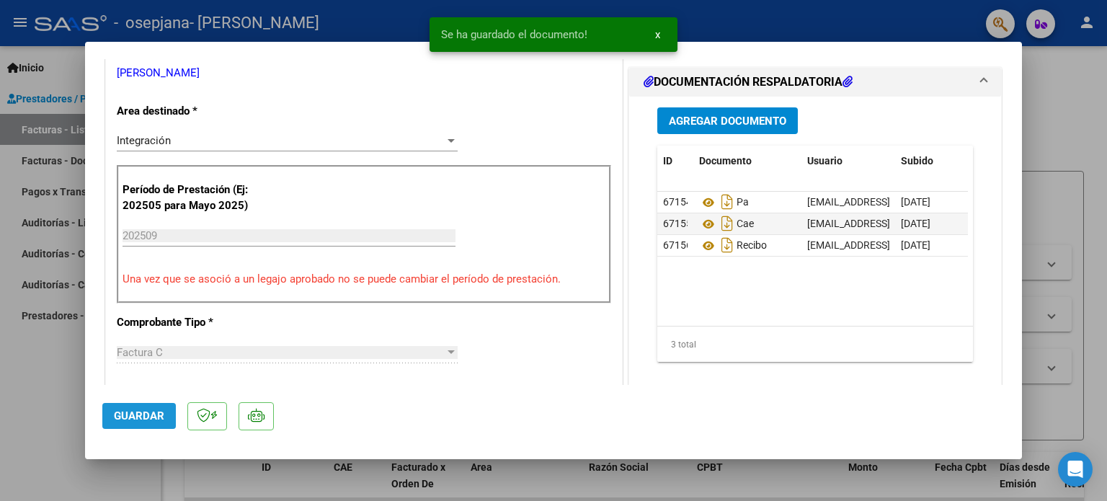
click at [140, 412] on span "Guardar" at bounding box center [139, 415] width 50 height 13
click at [1058, 113] on div at bounding box center [553, 250] width 1107 height 501
type input "$ 0,00"
